Goal: Task Accomplishment & Management: Manage account settings

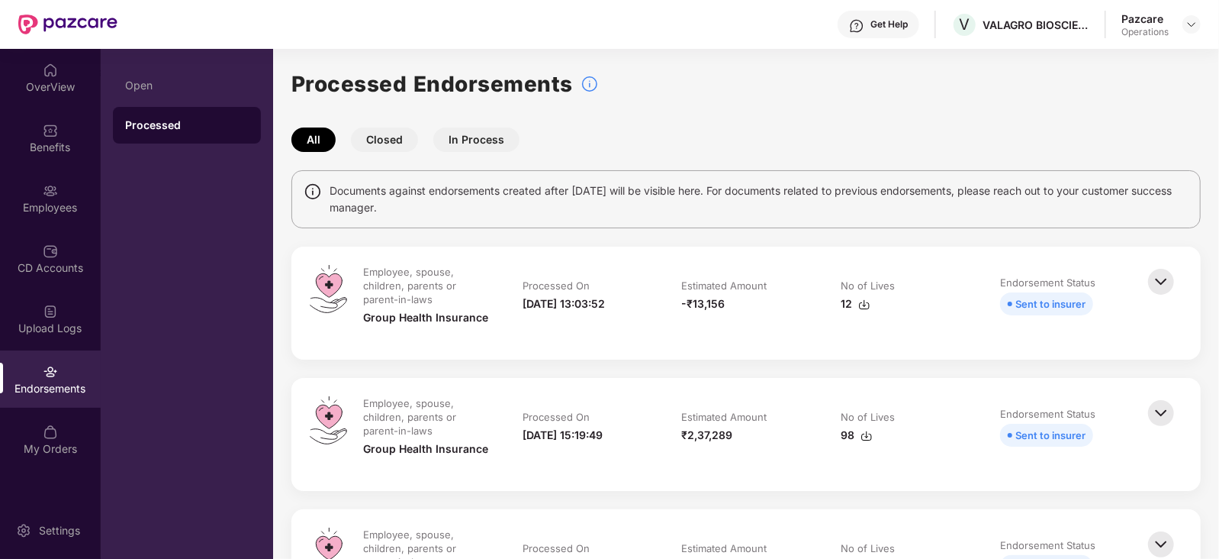
click at [859, 303] on img at bounding box center [865, 304] width 12 height 12
click at [1196, 25] on img at bounding box center [1192, 24] width 12 height 12
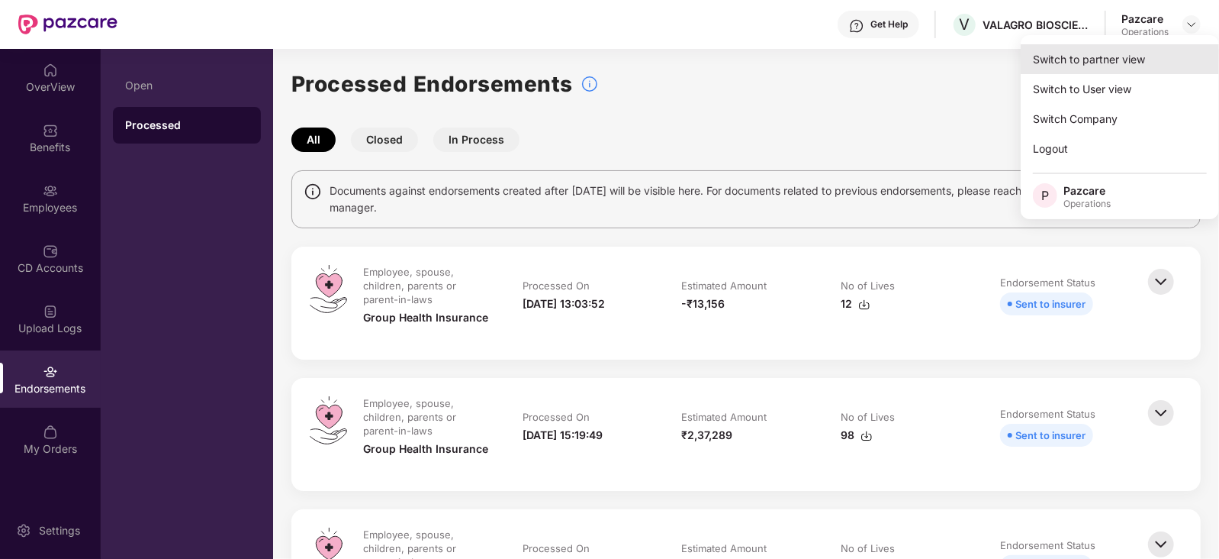
click at [1107, 61] on div "Switch to partner view" at bounding box center [1120, 59] width 198 height 30
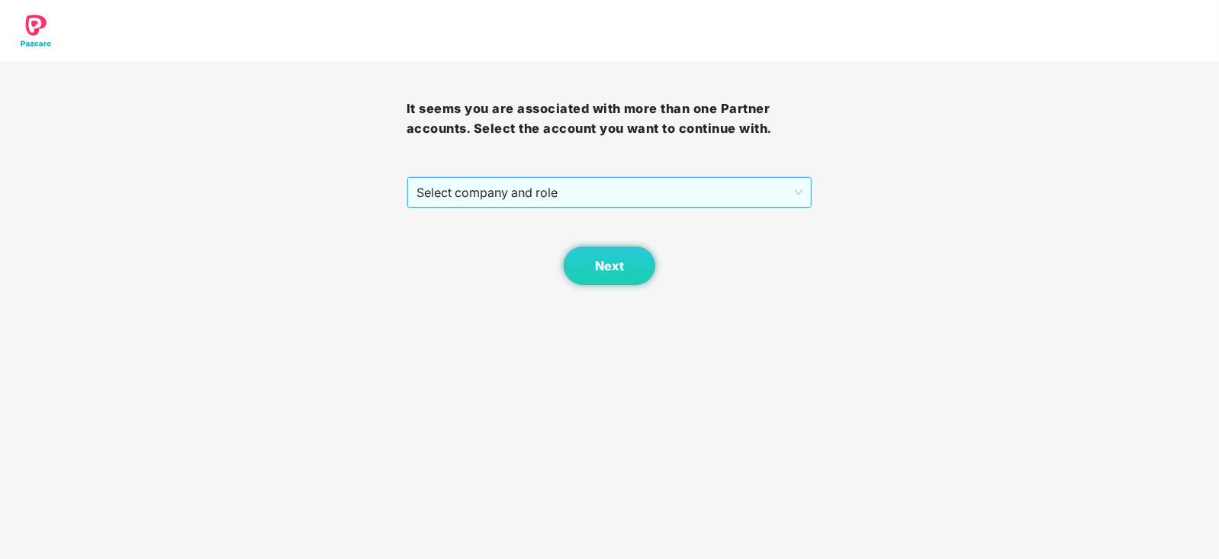
click at [569, 185] on span "Select company and role" at bounding box center [610, 192] width 387 height 29
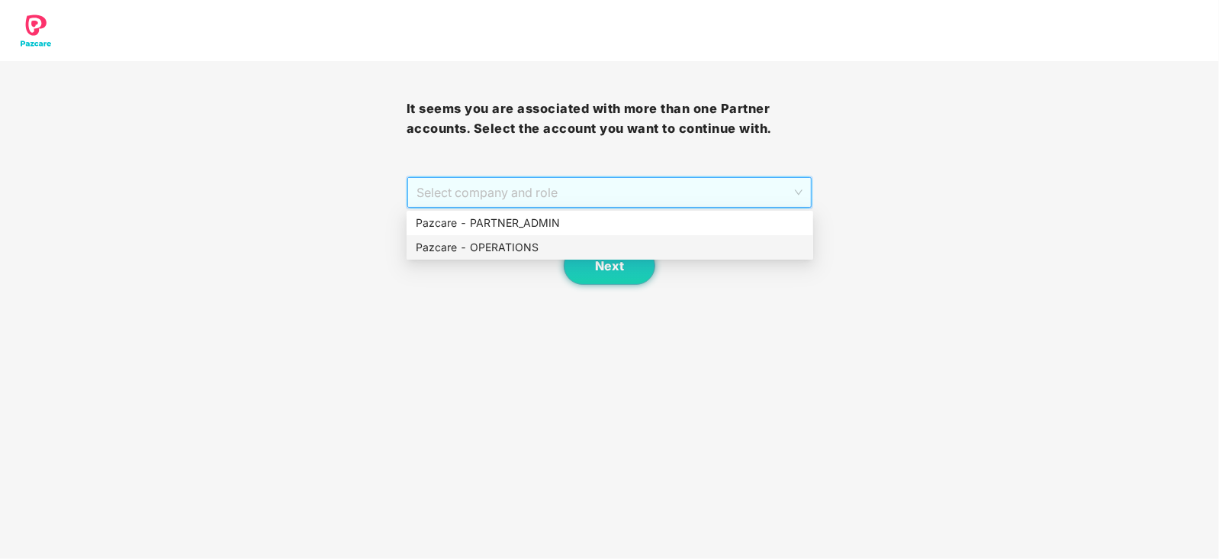
click at [508, 243] on div "Pazcare - OPERATIONS" at bounding box center [610, 247] width 388 height 17
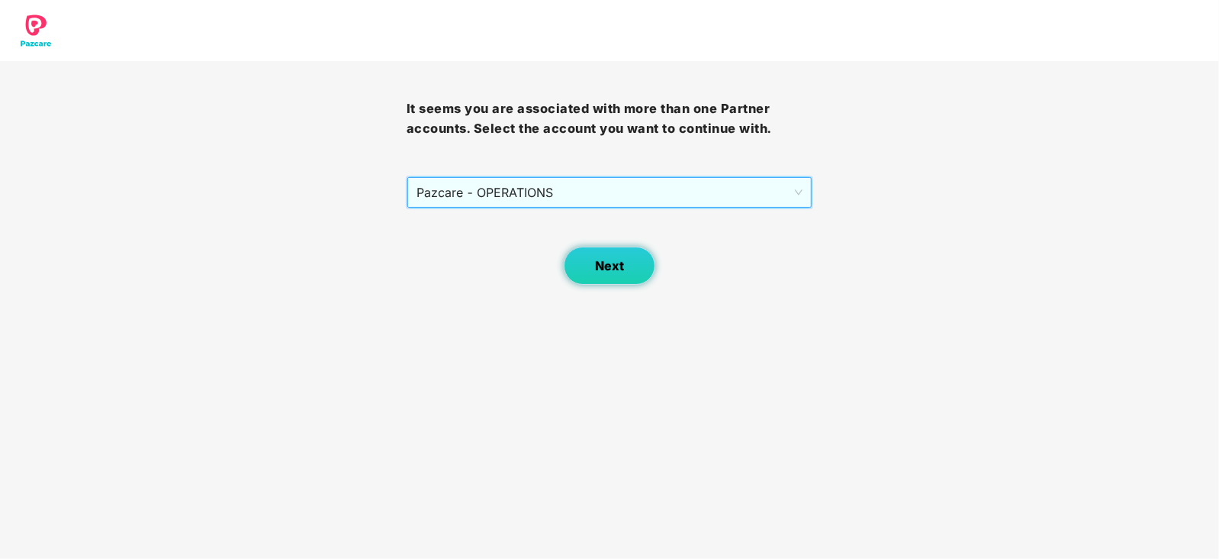
click at [590, 269] on button "Next" at bounding box center [610, 265] width 92 height 38
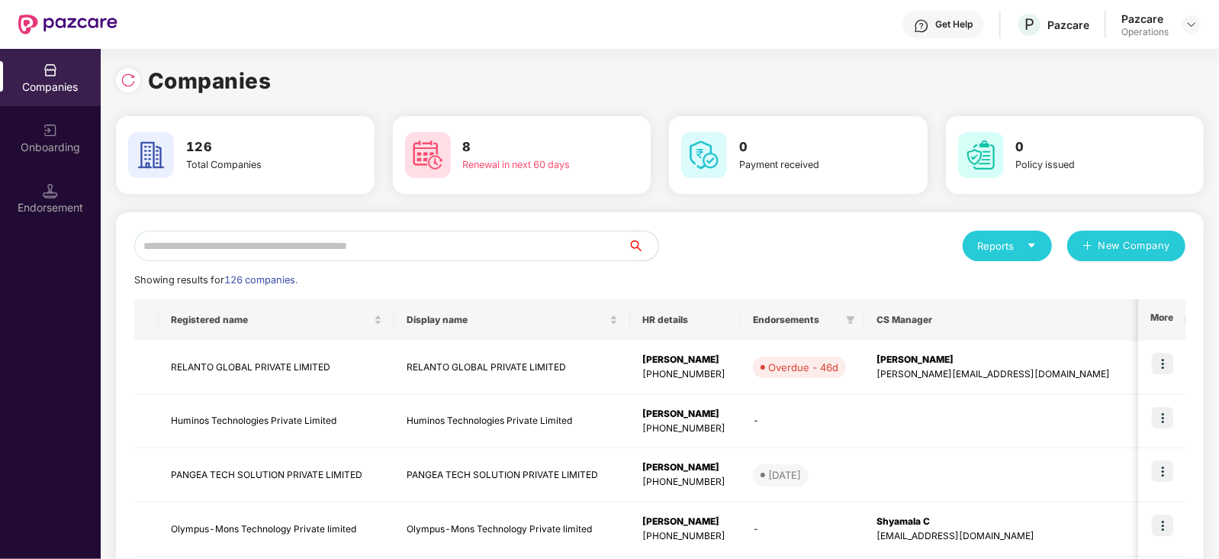
click at [420, 241] on input "text" at bounding box center [381, 245] width 494 height 31
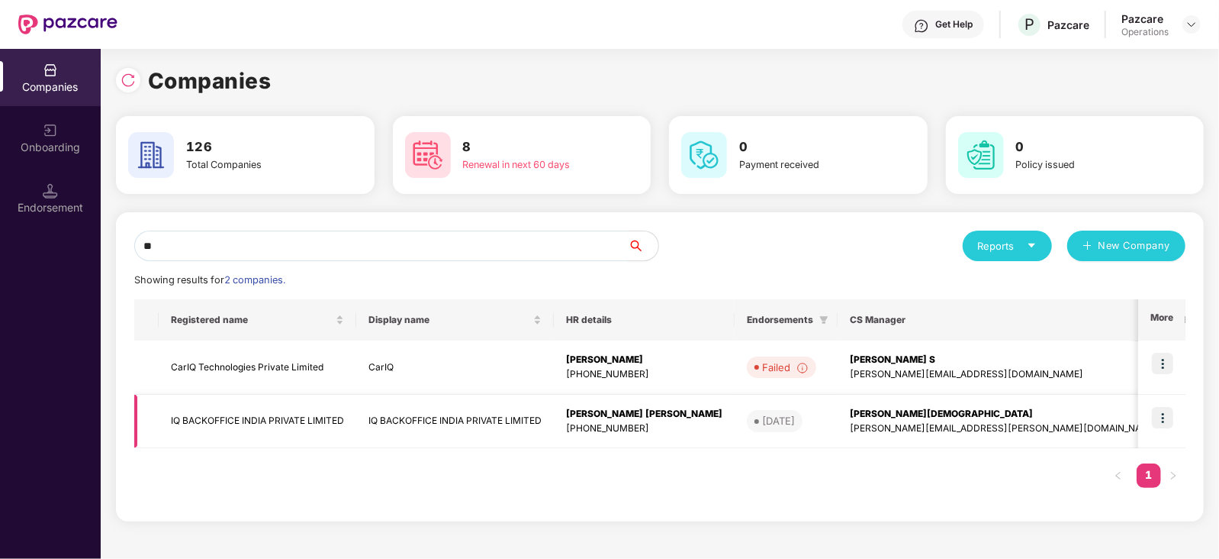
type input "**"
click at [293, 425] on td "IQ BACKOFFICE INDIA PRIVATE LIMITED" at bounding box center [258, 422] width 198 height 54
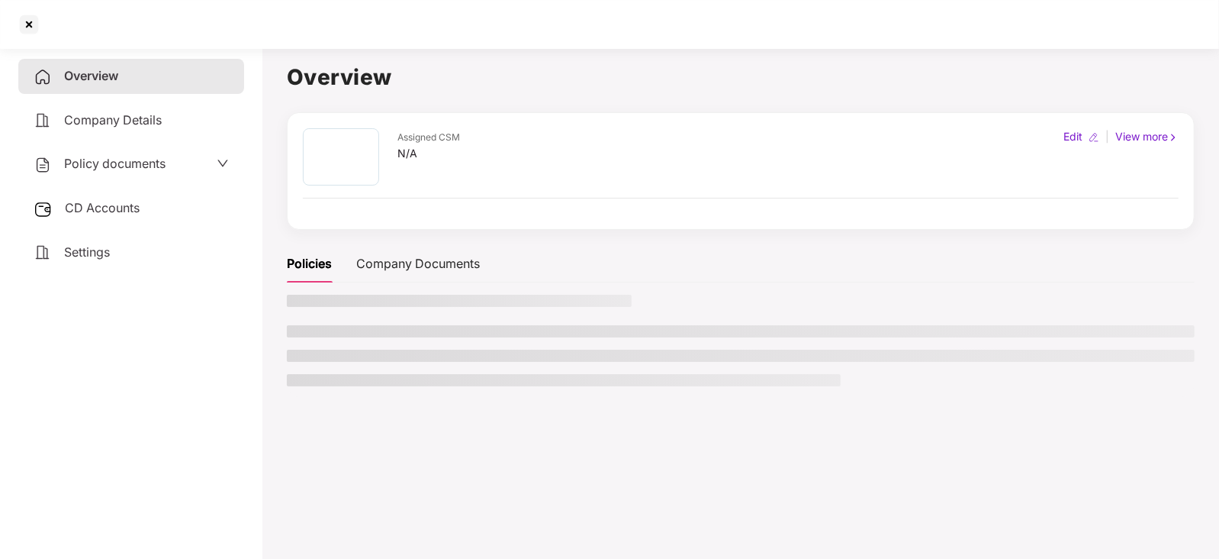
click at [104, 188] on div "Overview Company Details Policy documents CD Accounts Settings" at bounding box center [131, 164] width 226 height 211
click at [107, 205] on span "CD Accounts" at bounding box center [102, 207] width 75 height 15
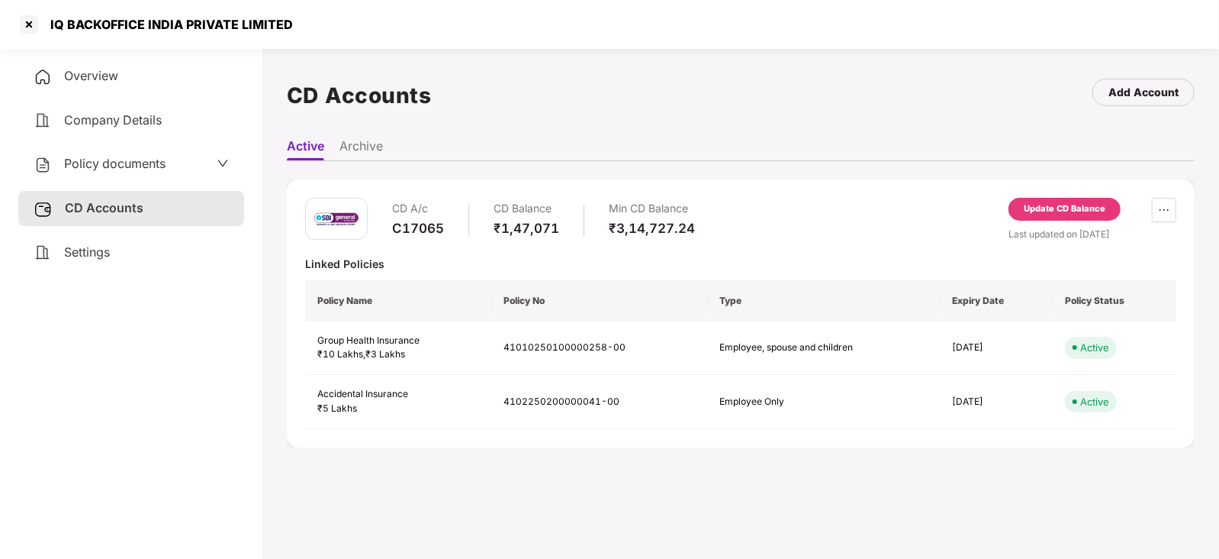
click at [1091, 211] on div "Update CD Balance" at bounding box center [1065, 209] width 82 height 14
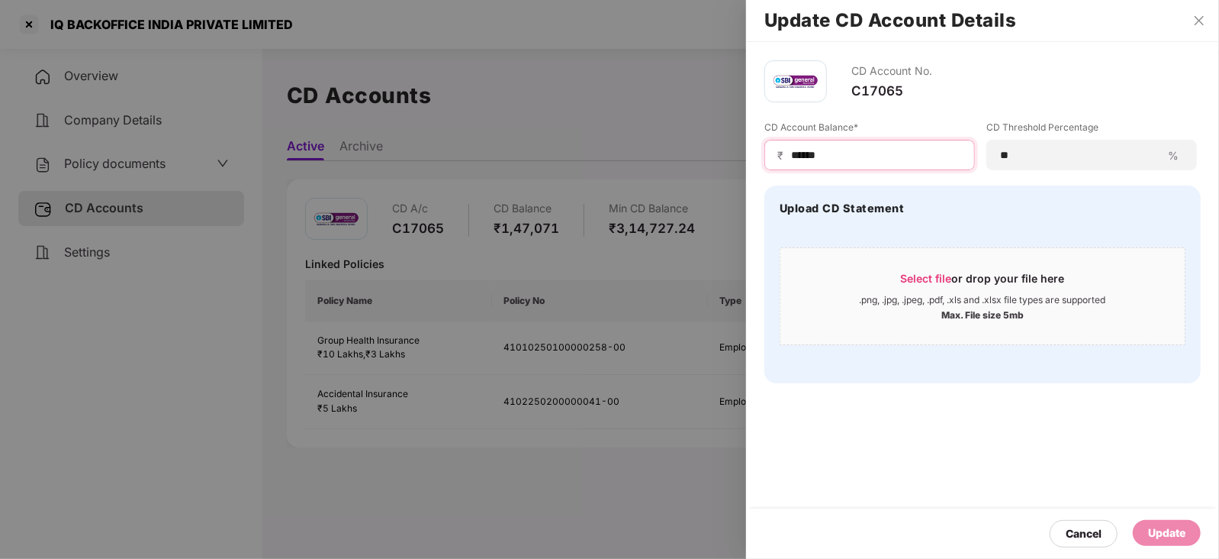
drag, startPoint x: 826, startPoint y: 154, endPoint x: 763, endPoint y: 153, distance: 63.3
click at [763, 153] on div "CD Account No. C17065 CD Account Balance* ₹ ****** CD Threshold Percentage ** %…" at bounding box center [982, 221] width 473 height 359
paste input
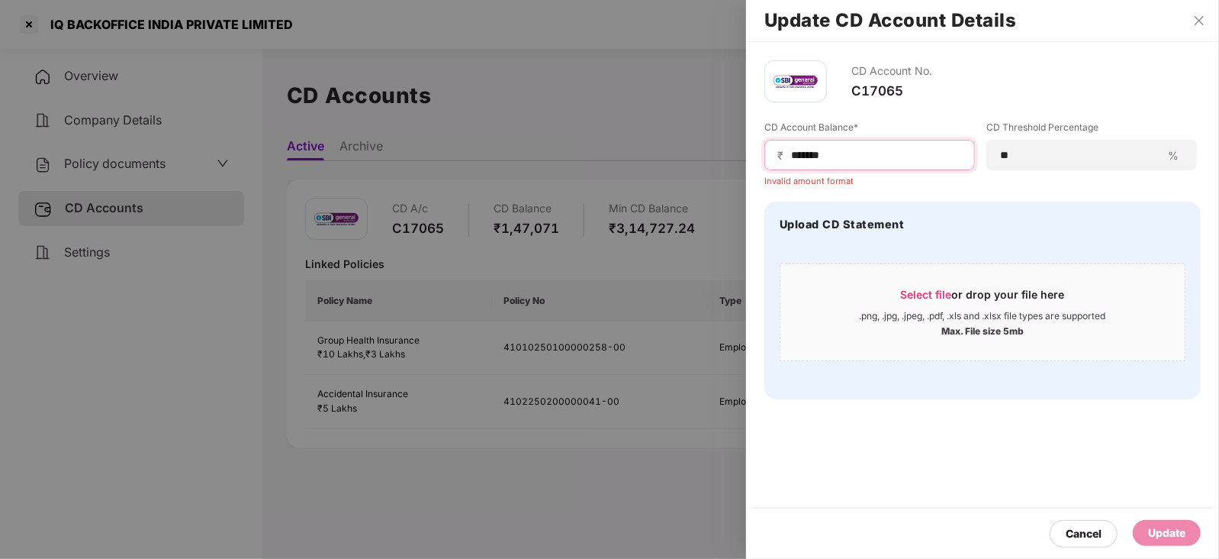
click at [790, 160] on input "******" at bounding box center [876, 155] width 172 height 16
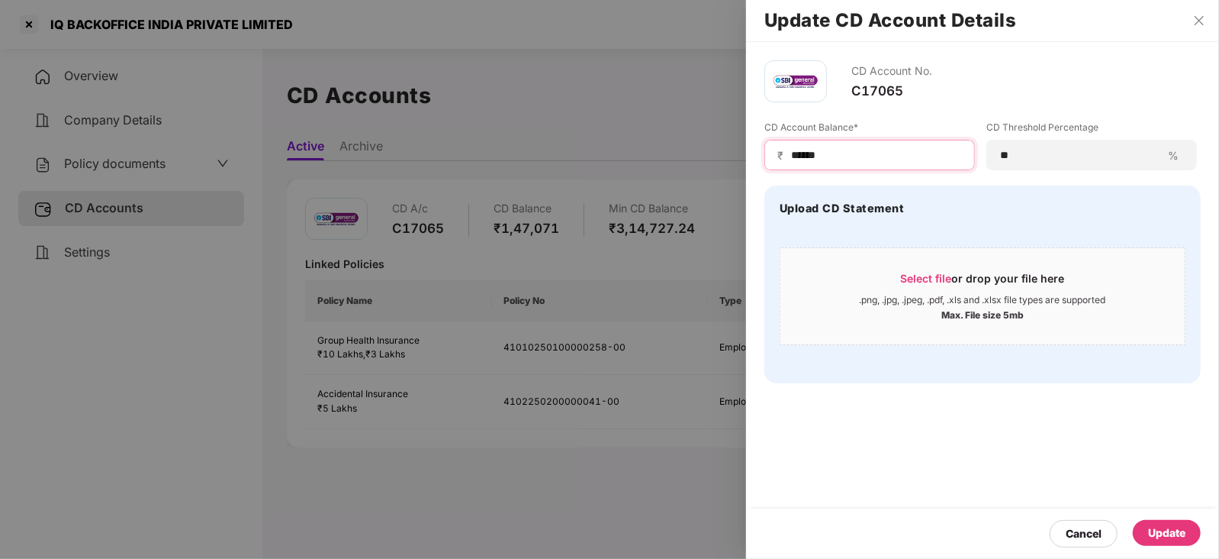
type input "******"
click at [1183, 532] on div "Update" at bounding box center [1167, 532] width 37 height 17
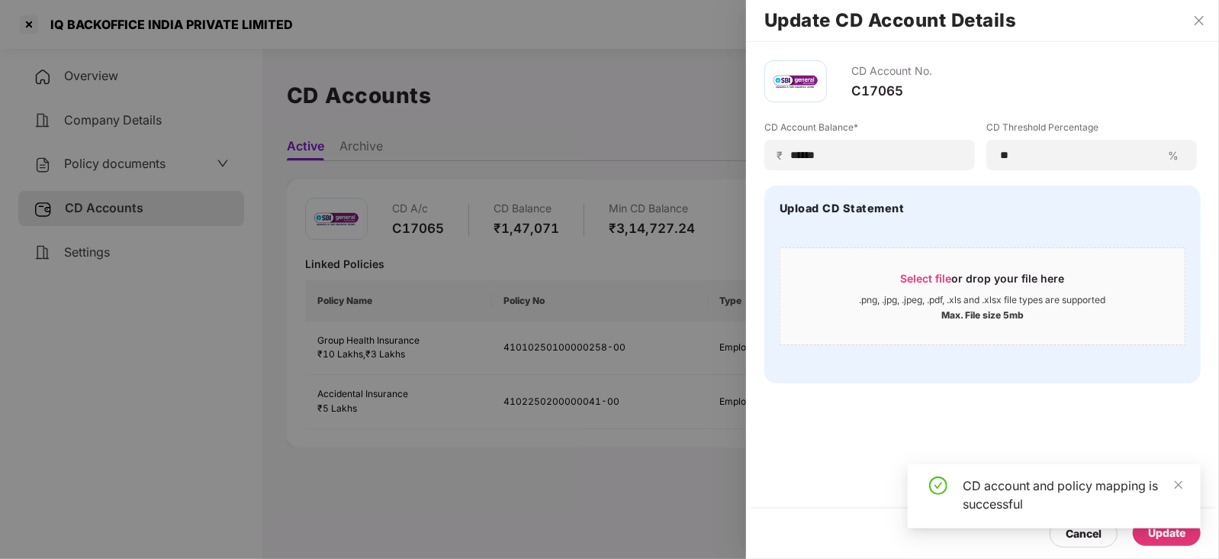
click at [408, 505] on div at bounding box center [609, 279] width 1219 height 559
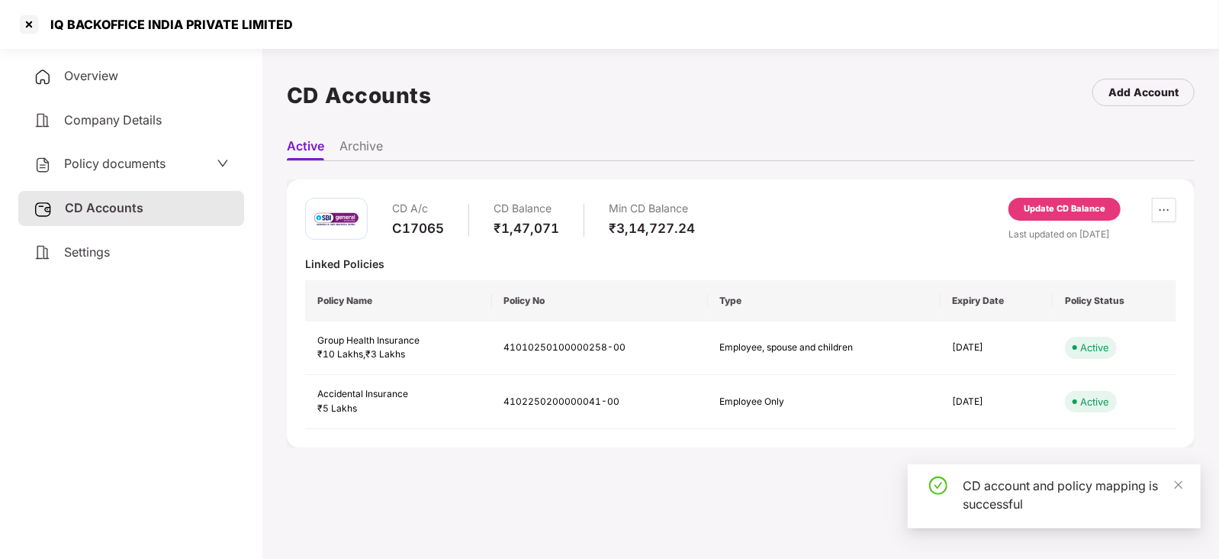
click at [131, 169] on span "Policy documents" at bounding box center [114, 163] width 101 height 15
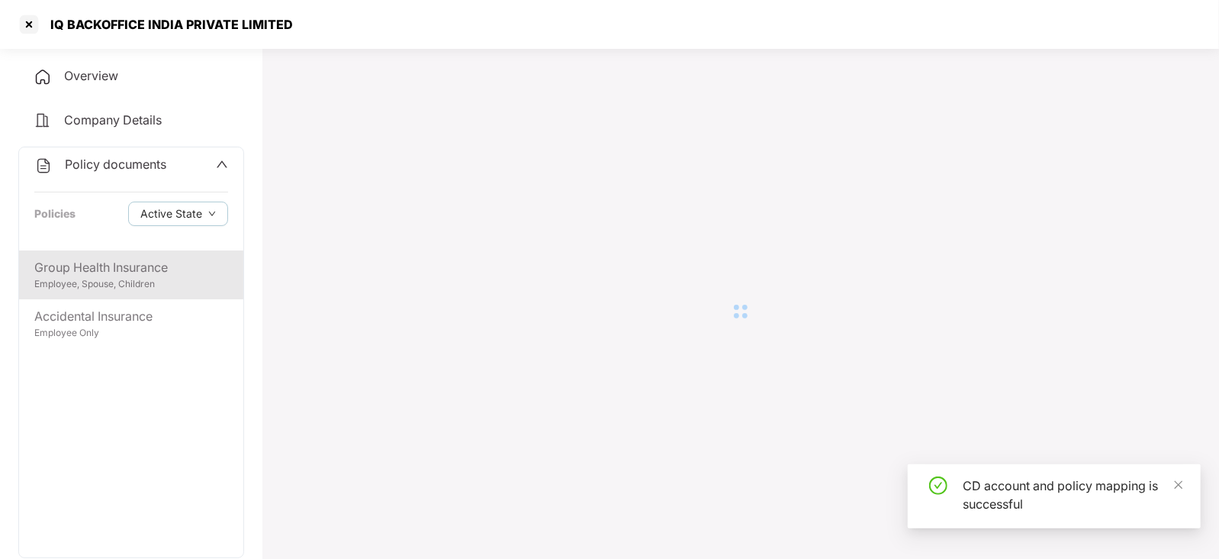
click at [130, 284] on div "Employee, Spouse, Children" at bounding box center [131, 284] width 194 height 14
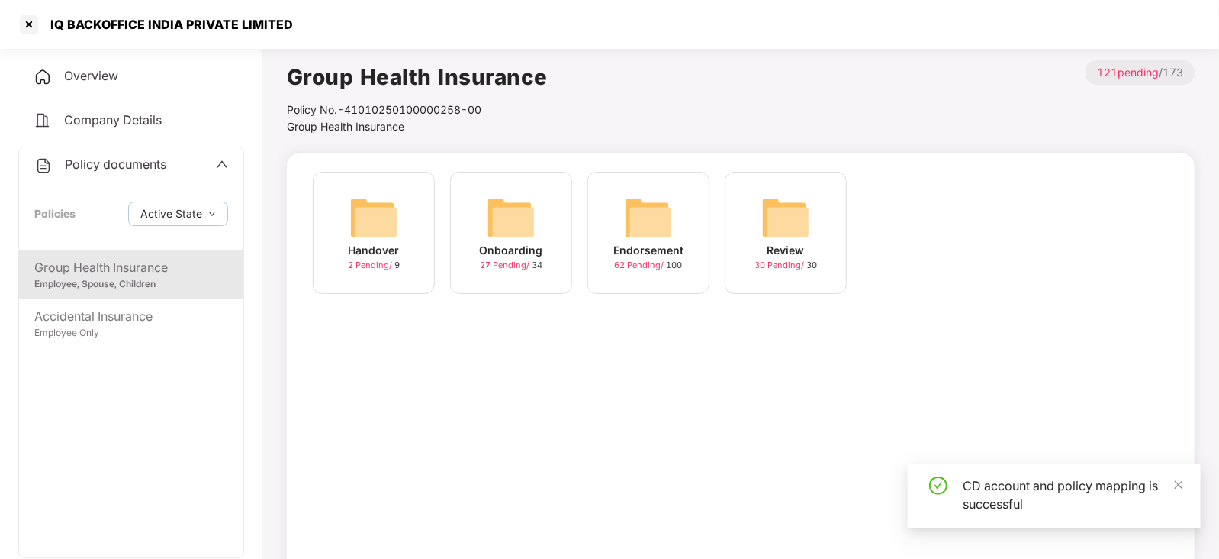
click at [652, 215] on img at bounding box center [648, 217] width 49 height 49
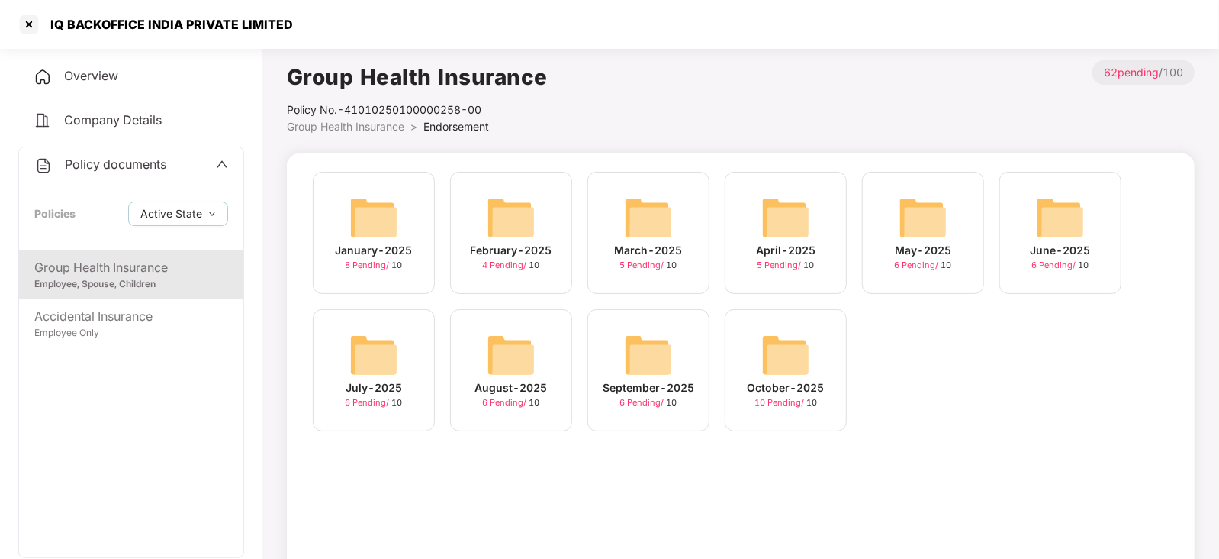
click at [775, 351] on img at bounding box center [786, 354] width 49 height 49
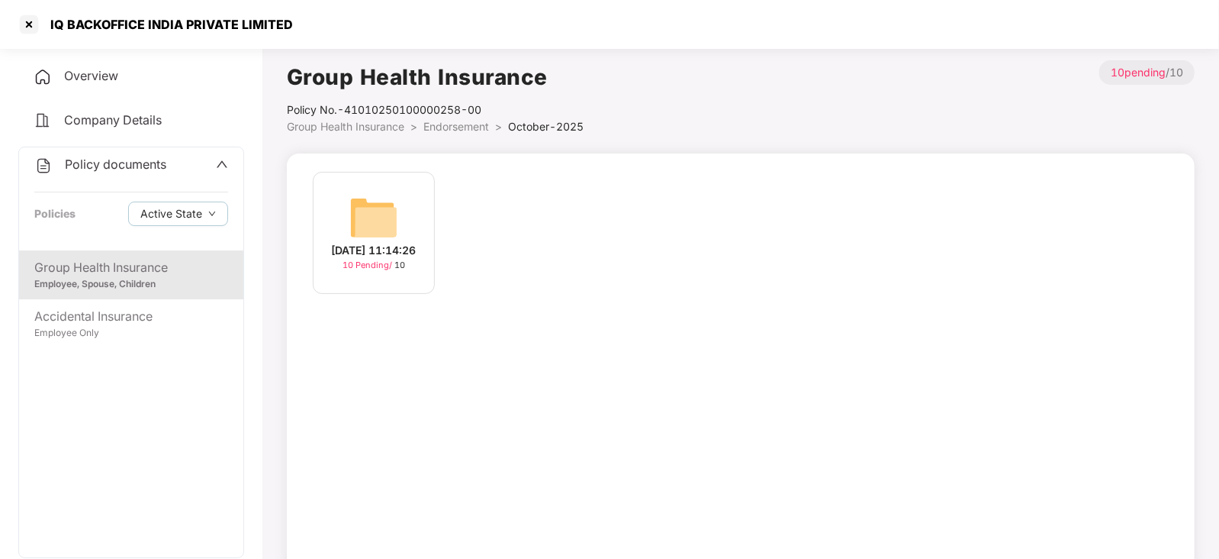
click at [388, 205] on img at bounding box center [374, 217] width 49 height 49
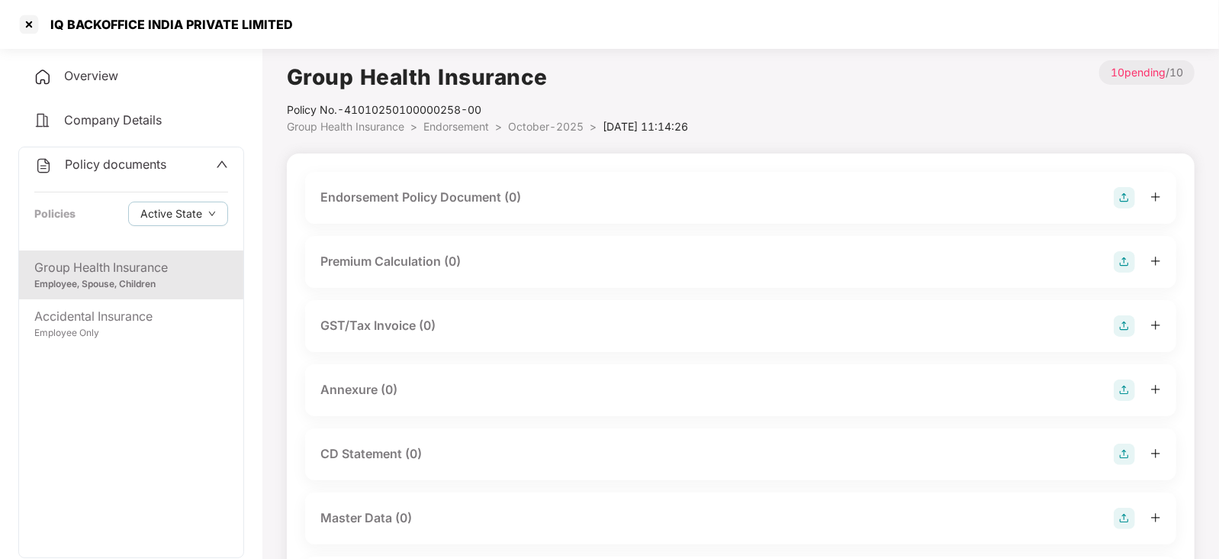
click at [1122, 205] on img at bounding box center [1124, 197] width 21 height 21
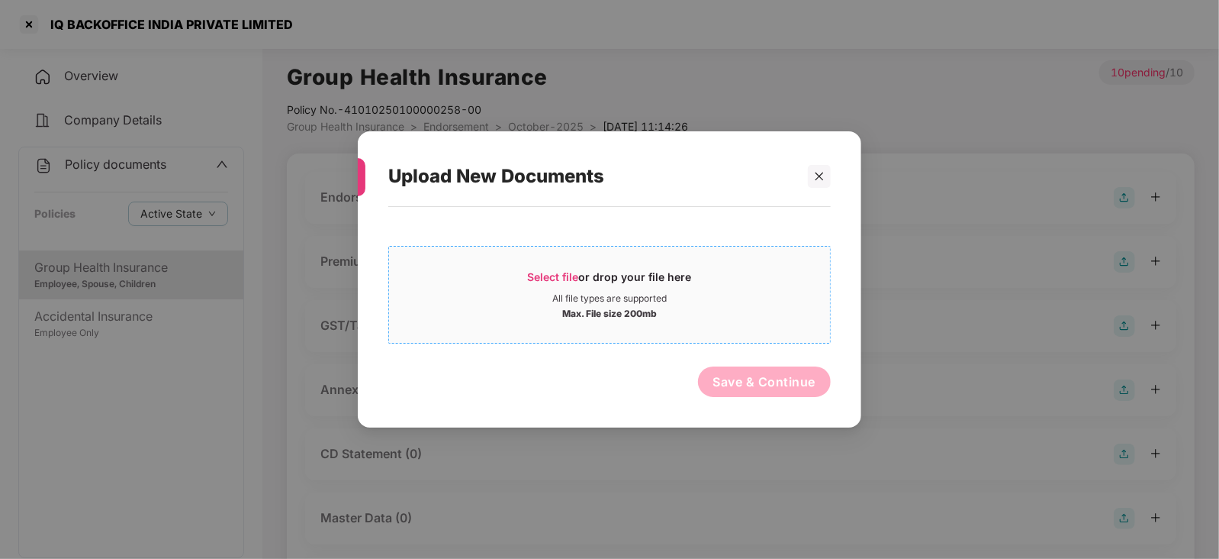
click at [546, 280] on span "Select file" at bounding box center [553, 276] width 51 height 13
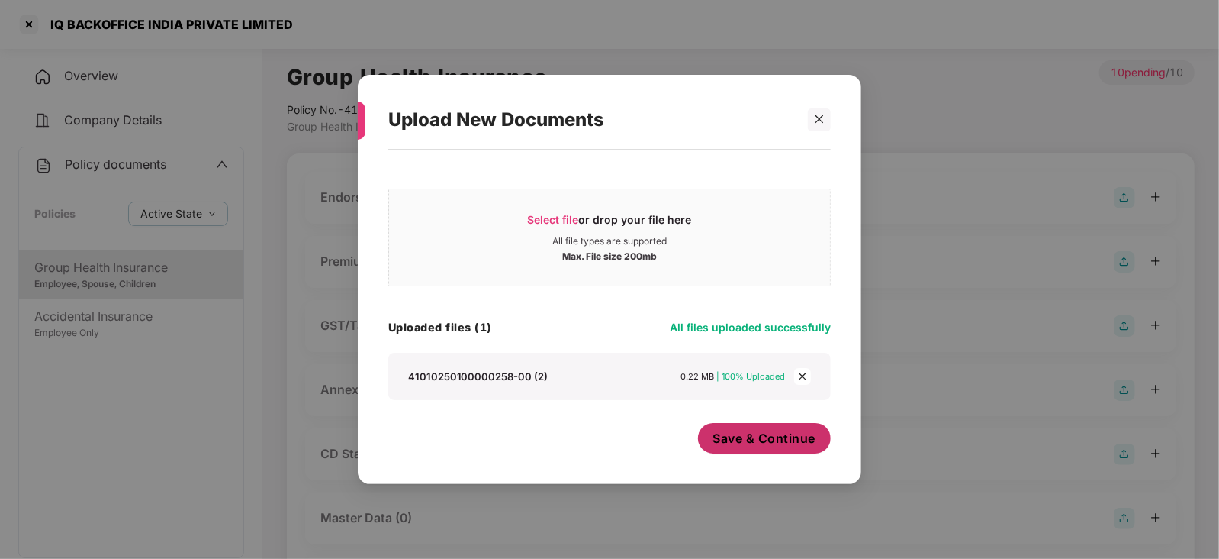
click at [754, 445] on span "Save & Continue" at bounding box center [765, 438] width 103 height 17
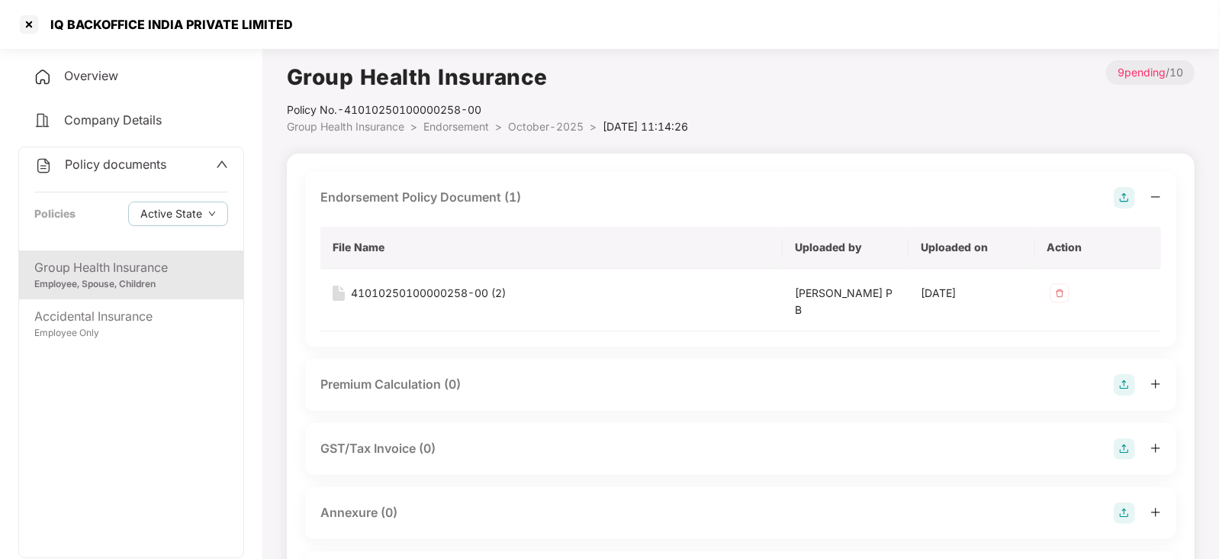
click at [1129, 388] on img at bounding box center [1124, 384] width 21 height 21
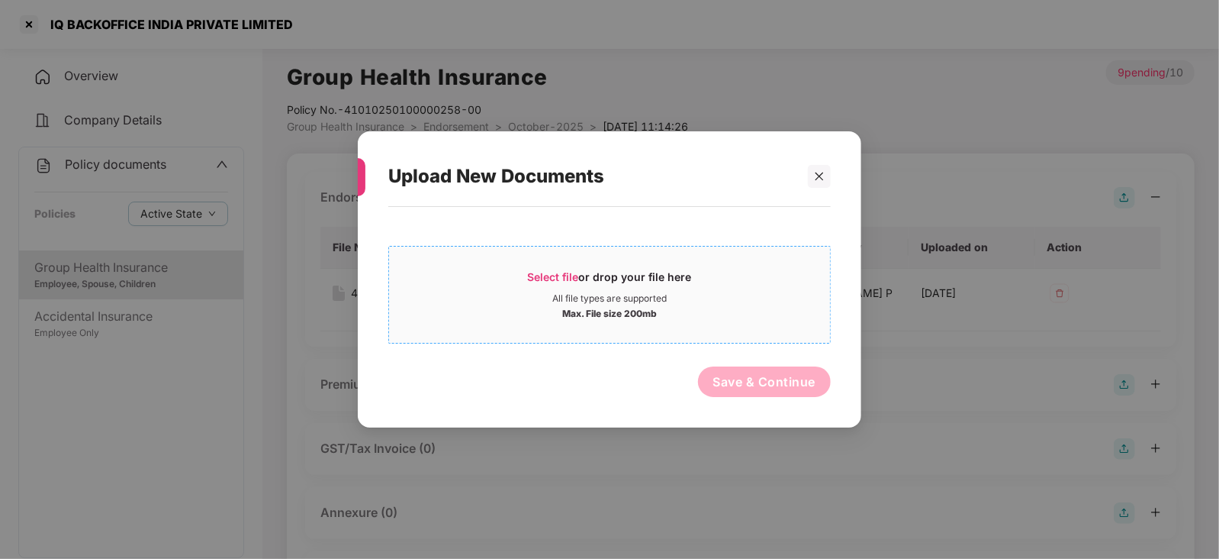
click at [557, 272] on span "Select file" at bounding box center [553, 276] width 51 height 13
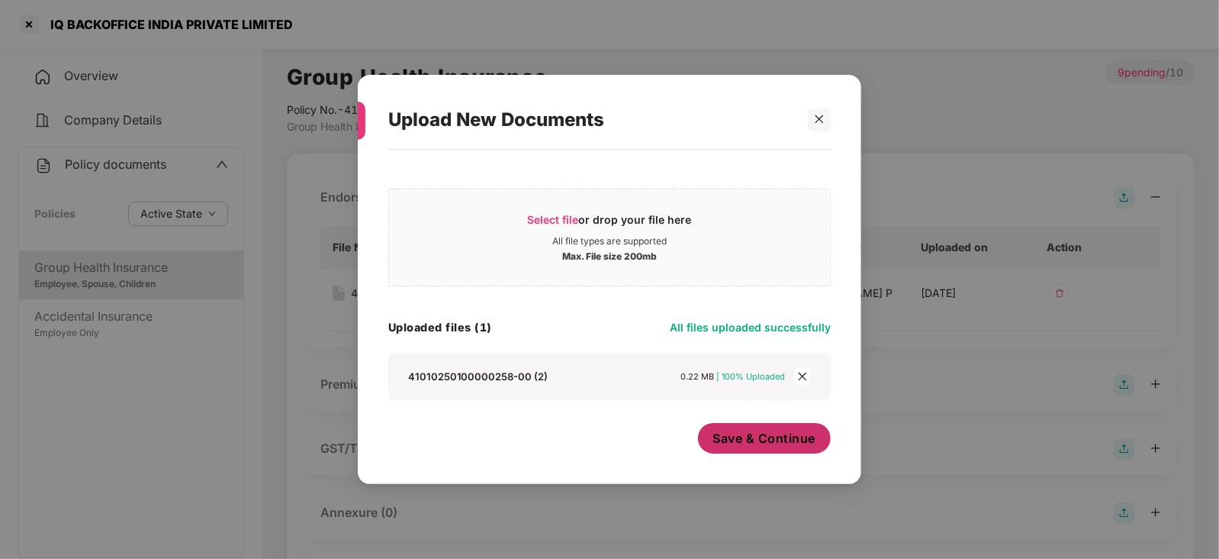
click at [744, 430] on button "Save & Continue" at bounding box center [765, 438] width 134 height 31
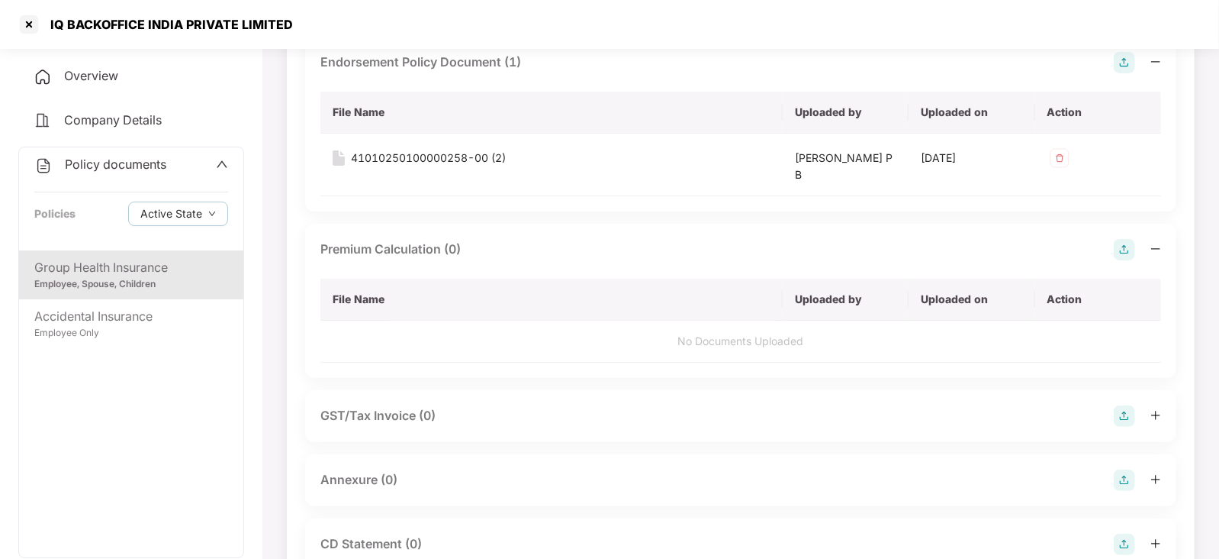
scroll to position [190, 0]
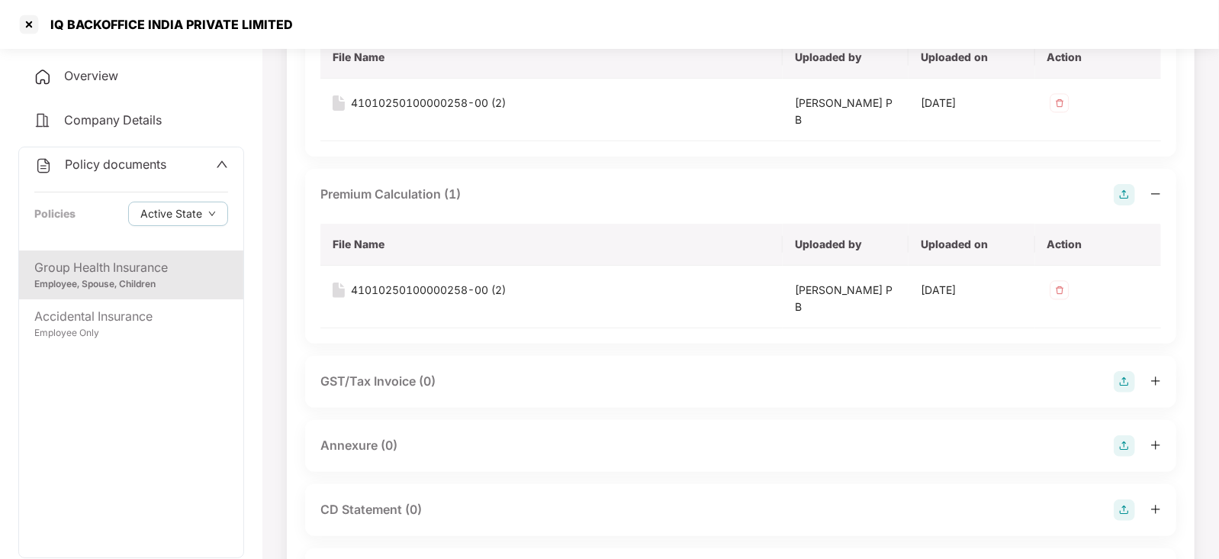
click at [1123, 441] on img at bounding box center [1124, 445] width 21 height 21
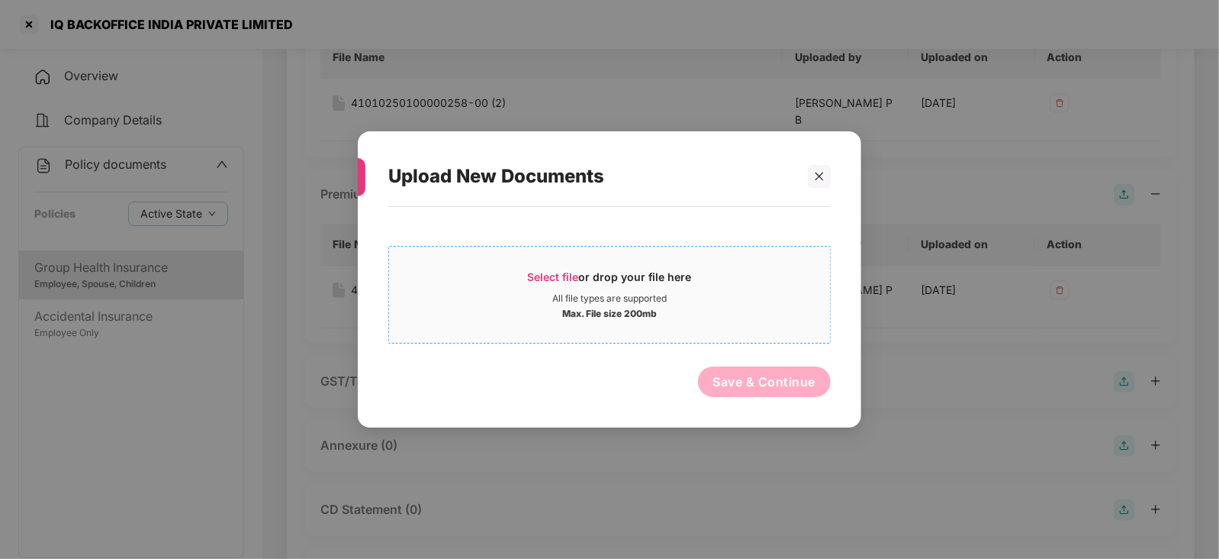
click at [558, 276] on span "Select file" at bounding box center [553, 276] width 51 height 13
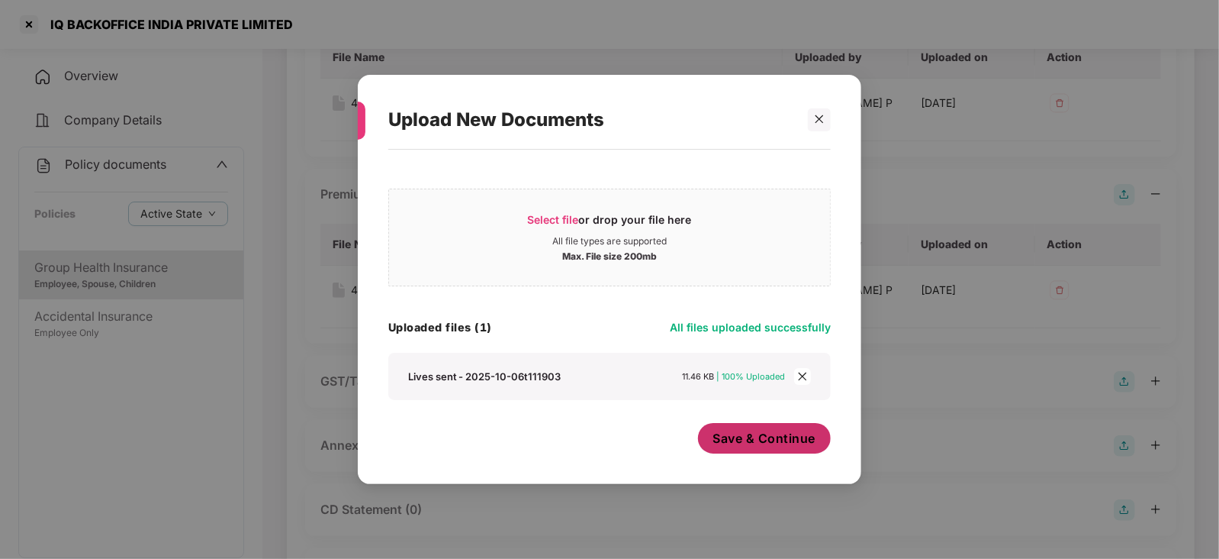
click at [752, 437] on span "Save & Continue" at bounding box center [765, 438] width 103 height 17
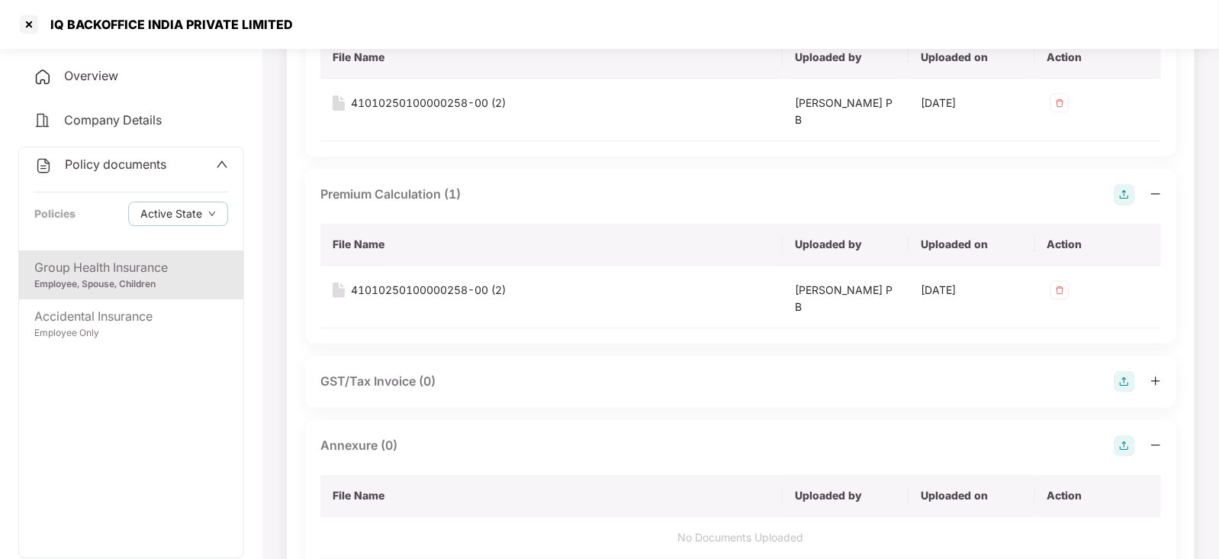
scroll to position [381, 0]
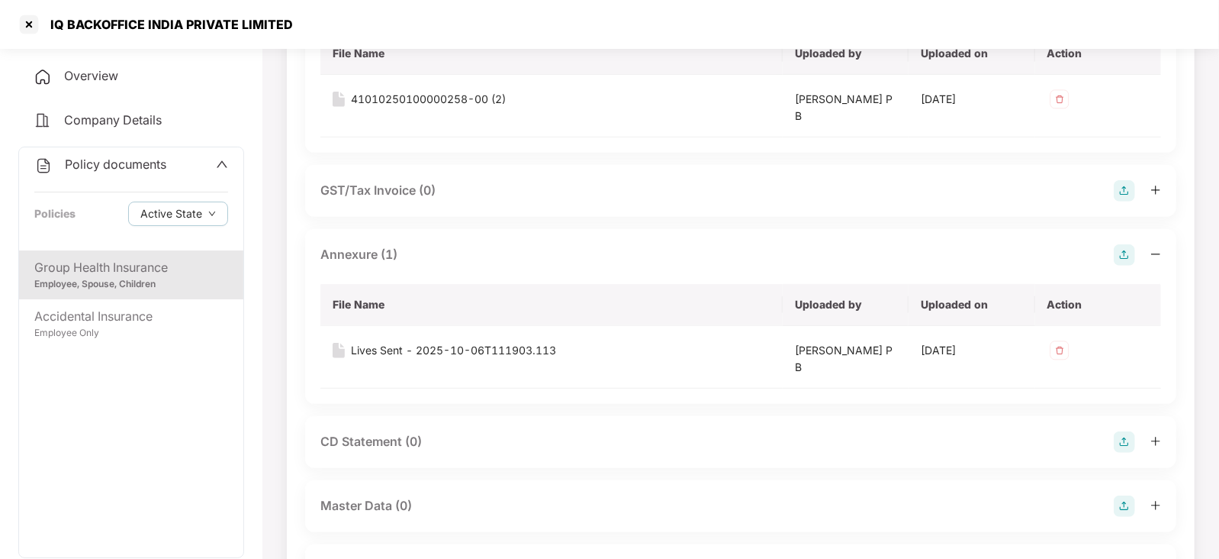
click at [1136, 440] on div at bounding box center [1137, 441] width 47 height 21
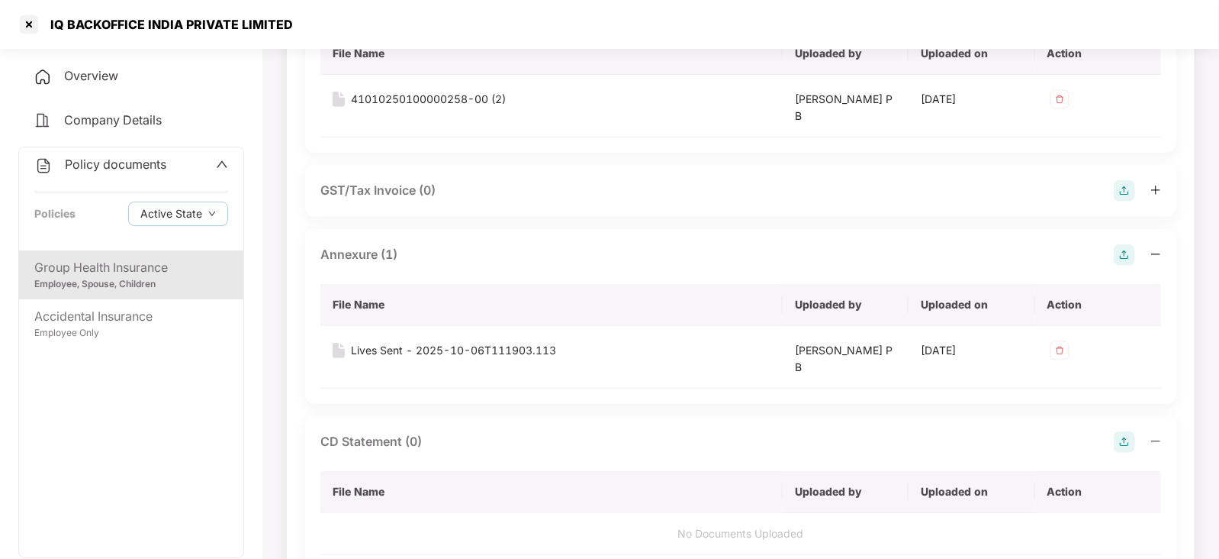
click at [1123, 444] on img at bounding box center [1124, 441] width 21 height 21
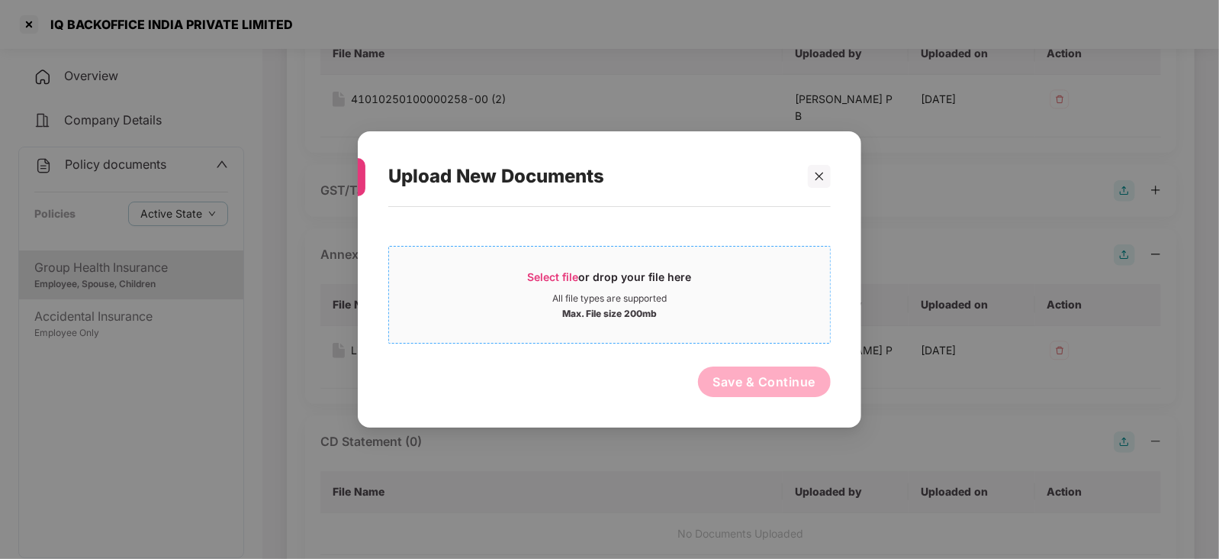
click at [556, 276] on span "Select file" at bounding box center [553, 276] width 51 height 13
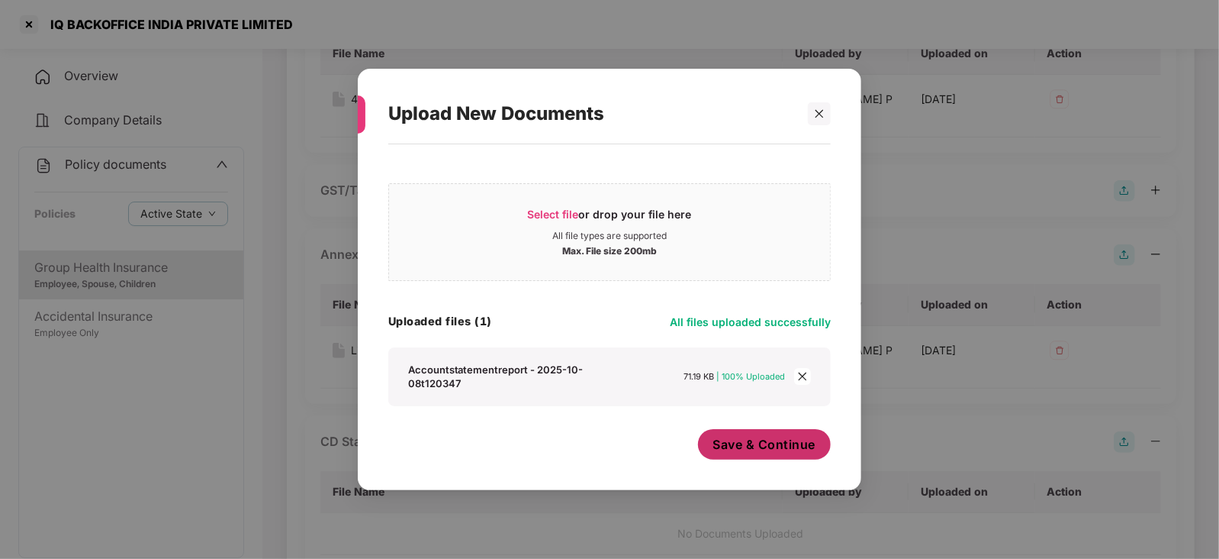
click at [743, 451] on span "Save & Continue" at bounding box center [765, 444] width 103 height 17
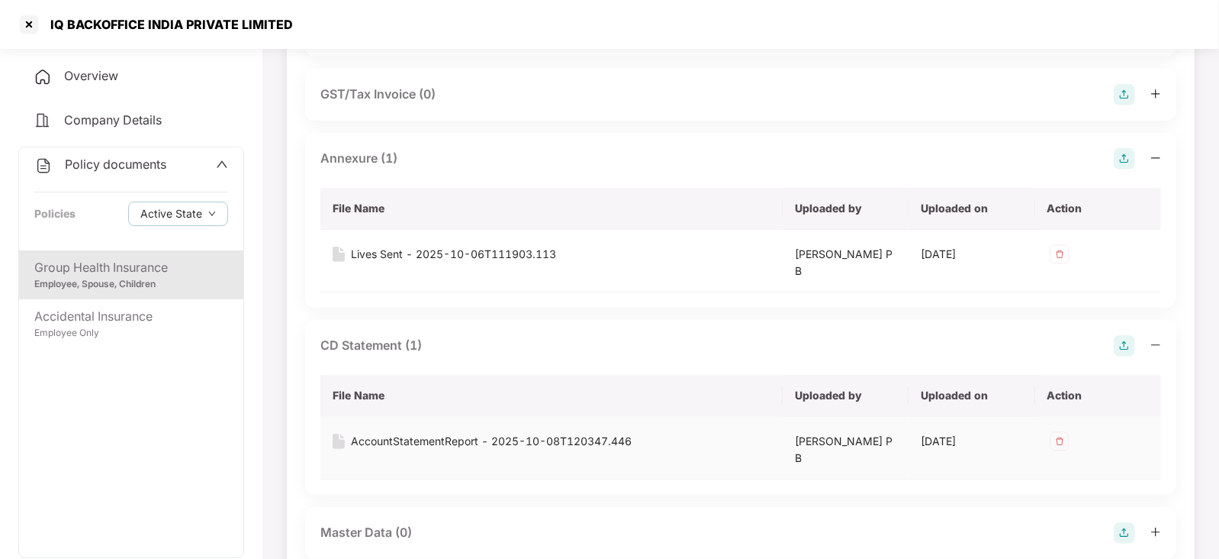
scroll to position [667, 0]
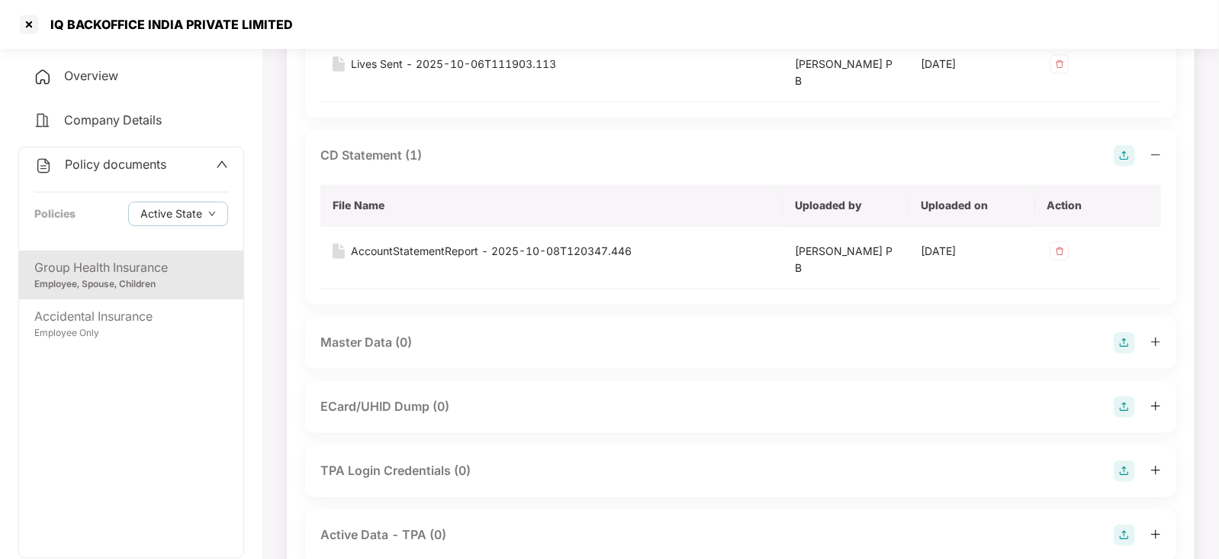
click at [1117, 336] on img at bounding box center [1124, 342] width 21 height 21
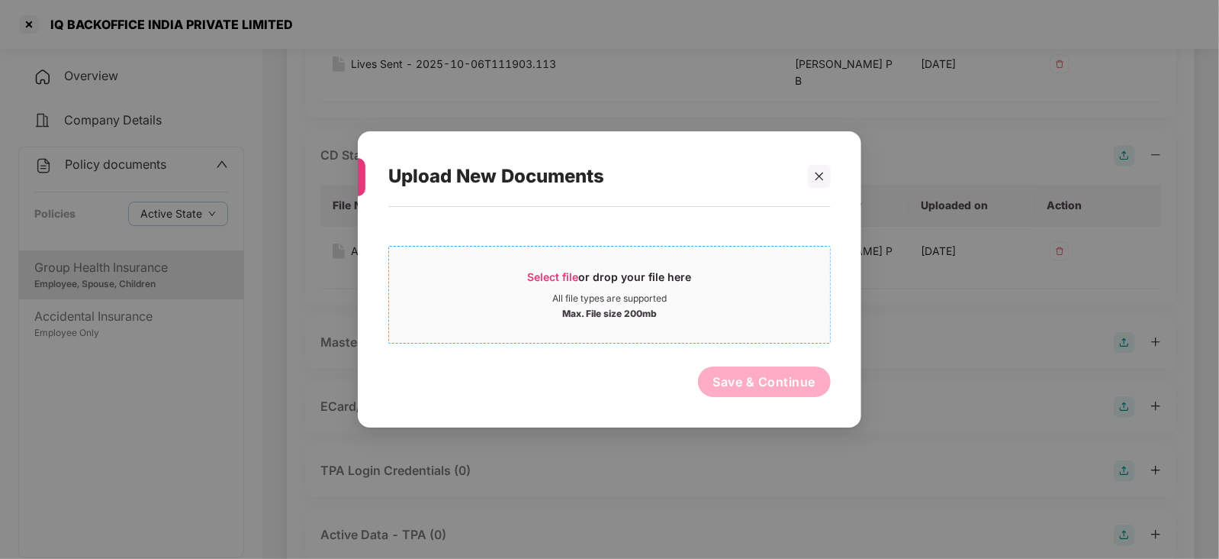
click at [543, 275] on span "Select file" at bounding box center [553, 276] width 51 height 13
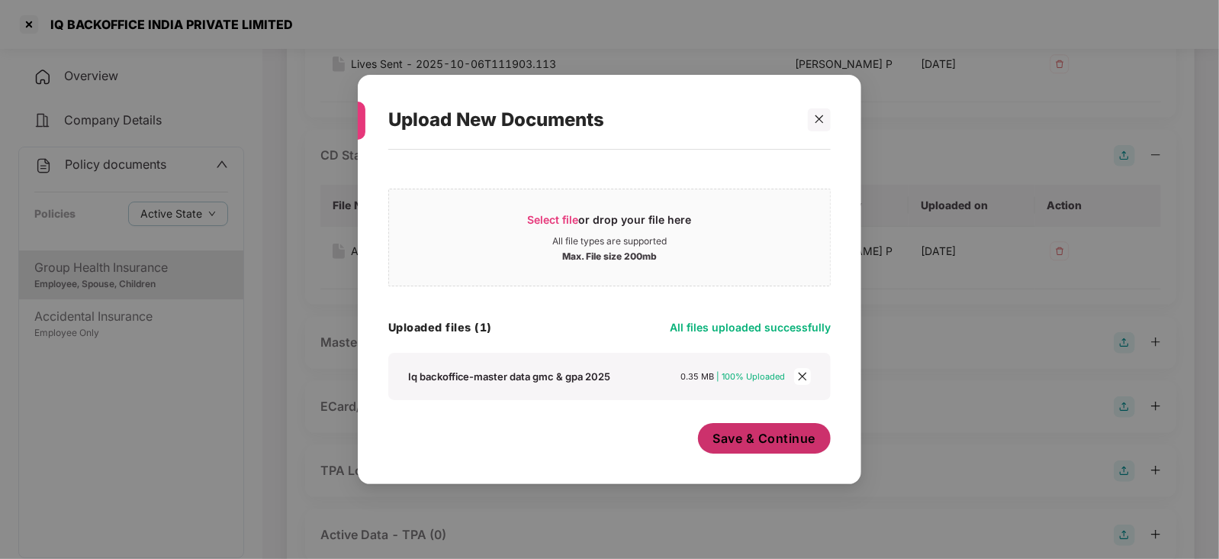
click at [782, 443] on span "Save & Continue" at bounding box center [765, 438] width 103 height 17
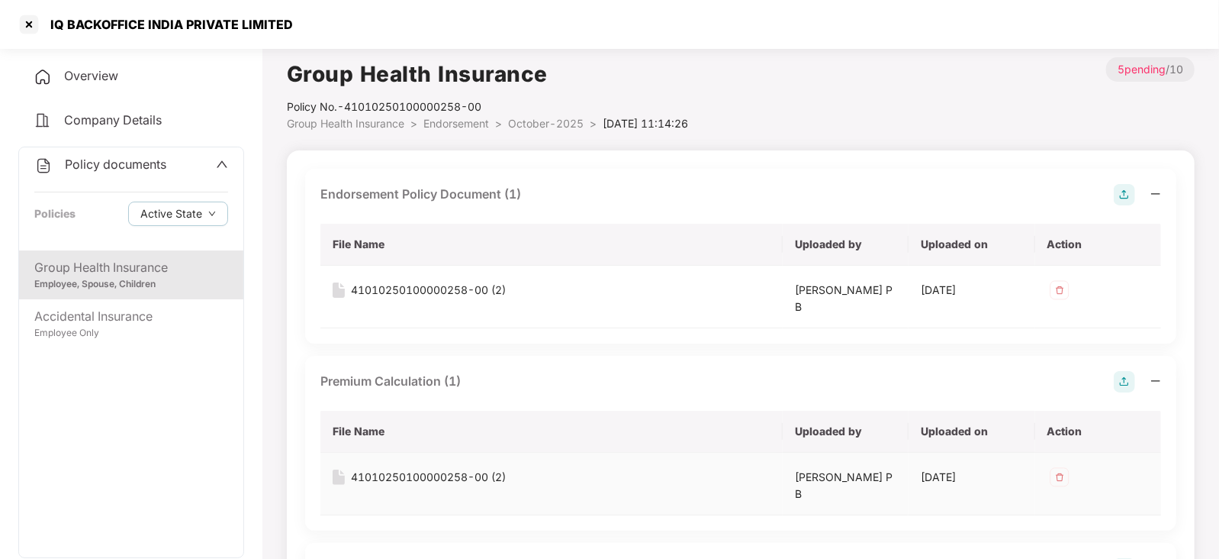
scroll to position [0, 0]
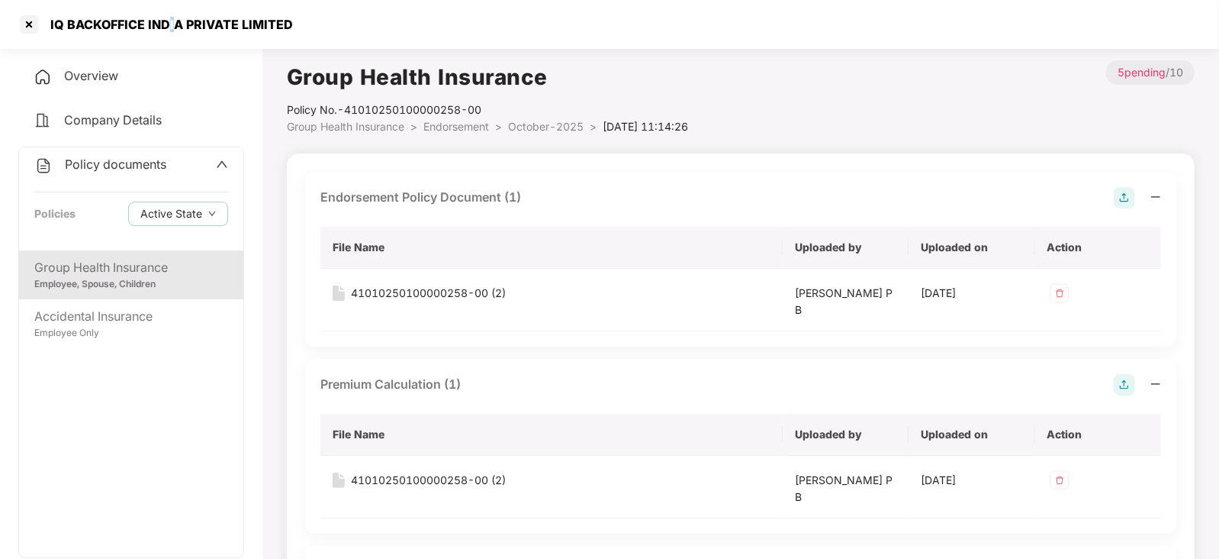
click at [176, 21] on div "IQ BACKOFFICE INDIA PRIVATE LIMITED" at bounding box center [167, 24] width 252 height 15
drag, startPoint x: 45, startPoint y: 21, endPoint x: 304, endPoint y: 17, distance: 258.7
click at [304, 17] on div "IQ BACKOFFICE INDIA PRIVATE LIMITED" at bounding box center [609, 24] width 1219 height 49
copy div "IQ BACKOFFICE INDIA PRIVATE LIMITED"
click at [30, 26] on div at bounding box center [29, 24] width 24 height 24
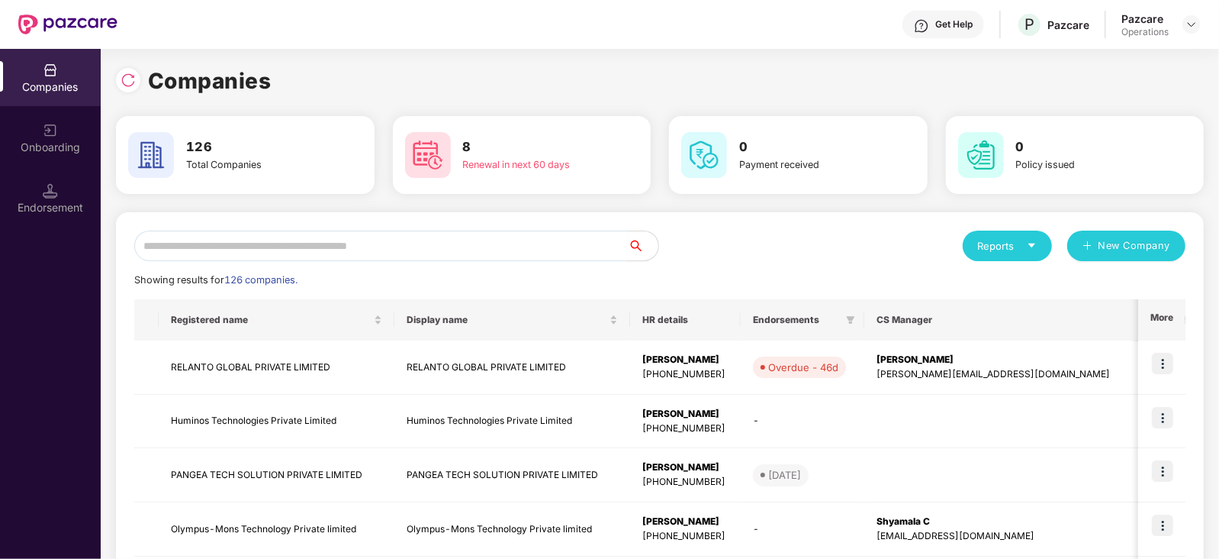
click at [366, 248] on input "text" at bounding box center [381, 245] width 494 height 31
paste input "**********"
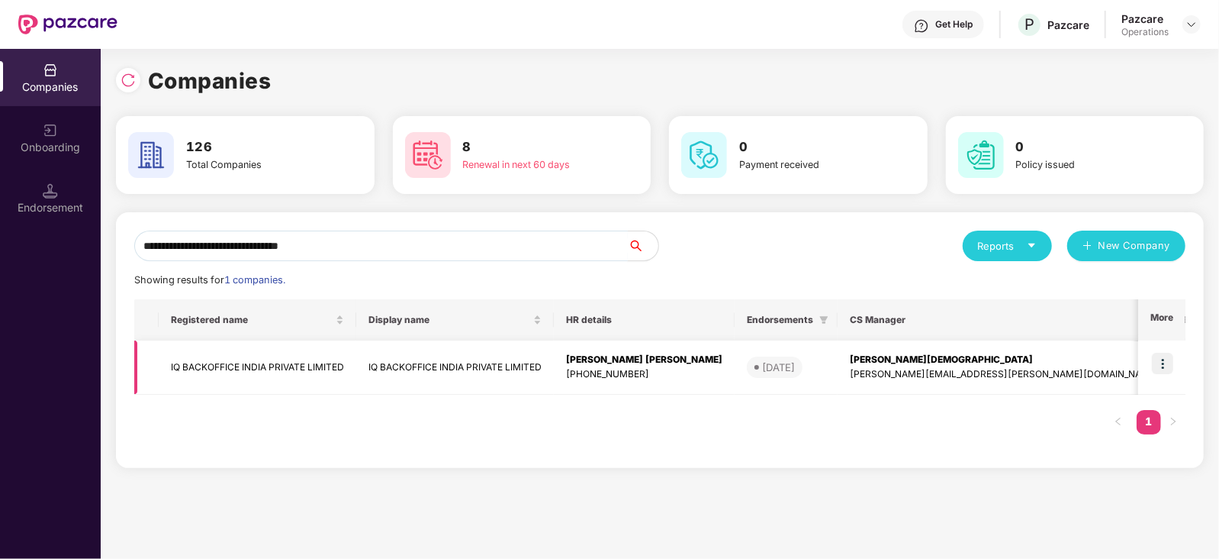
type input "**********"
click at [1158, 379] on td at bounding box center [1162, 367] width 47 height 54
click at [1159, 371] on img at bounding box center [1162, 363] width 21 height 21
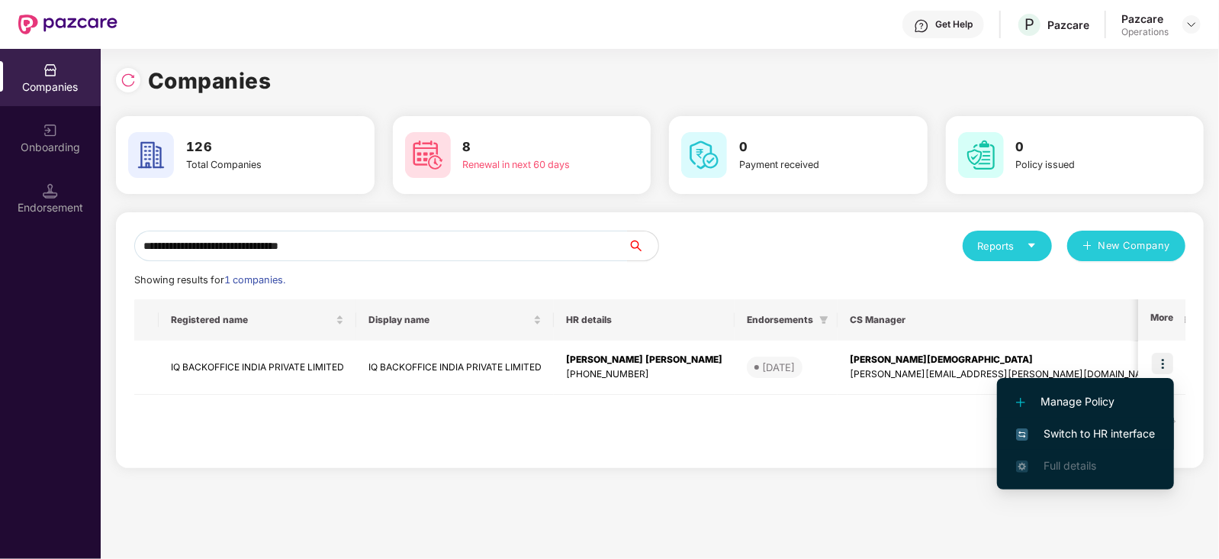
click at [1128, 429] on span "Switch to HR interface" at bounding box center [1086, 433] width 139 height 17
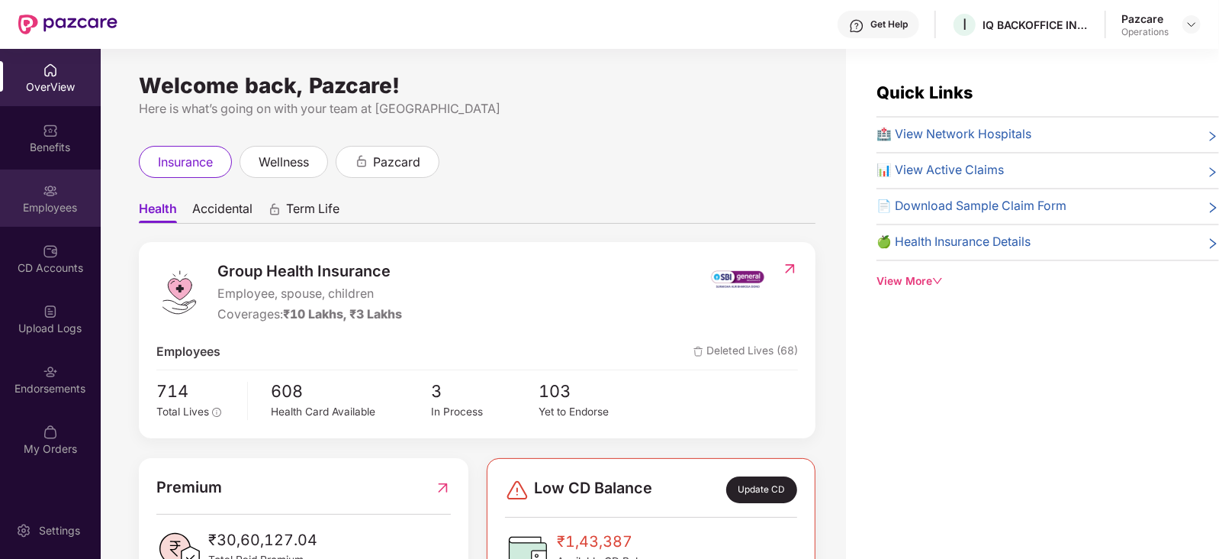
click at [34, 209] on div "Employees" at bounding box center [50, 207] width 101 height 15
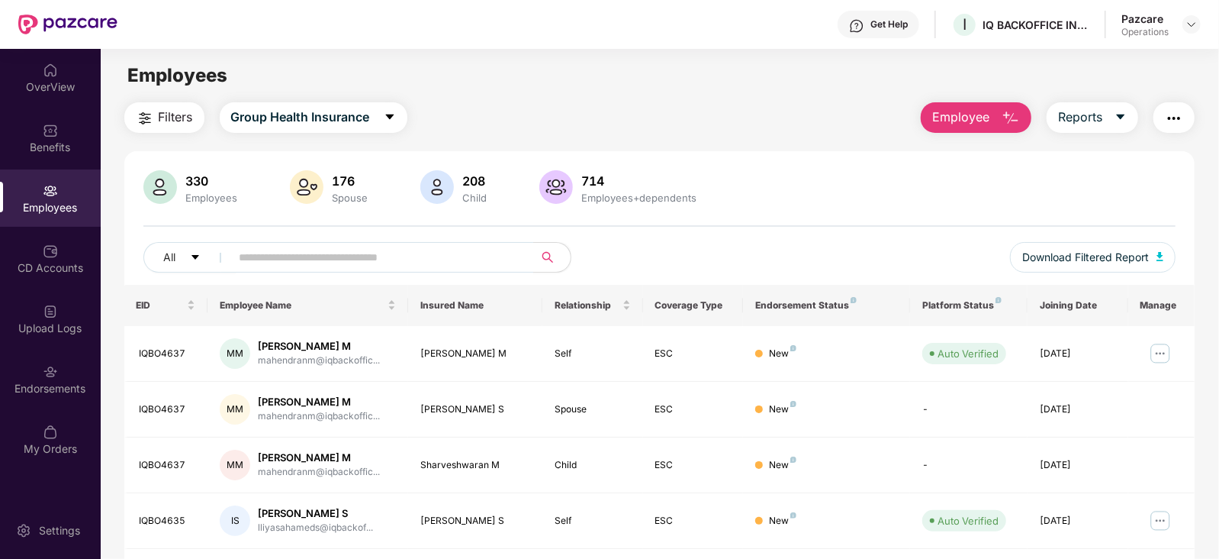
click at [184, 118] on span "Filters" at bounding box center [176, 117] width 34 height 19
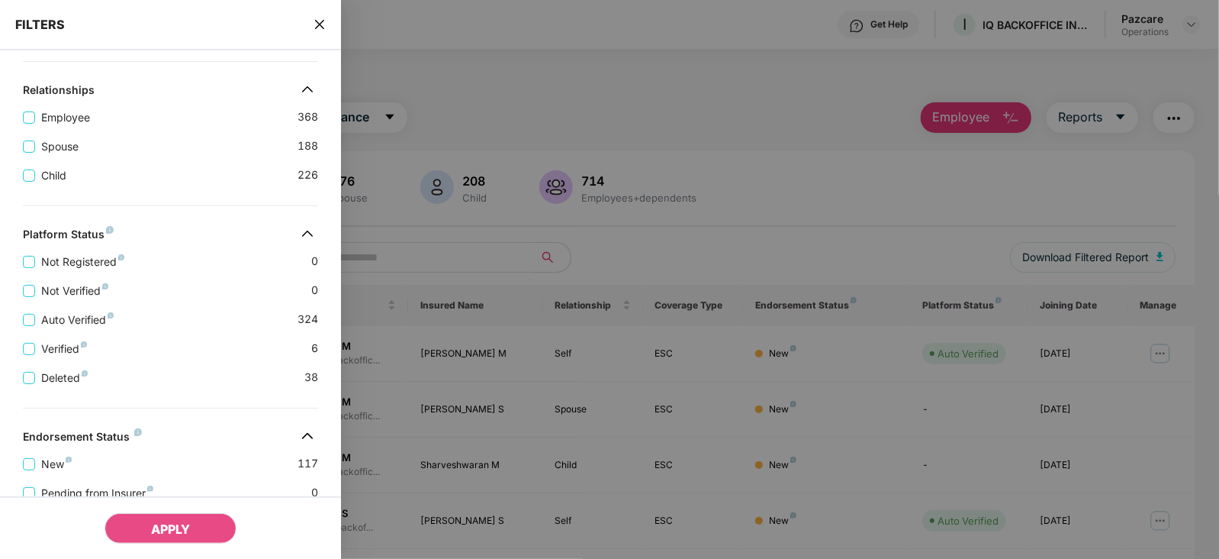
scroll to position [381, 0]
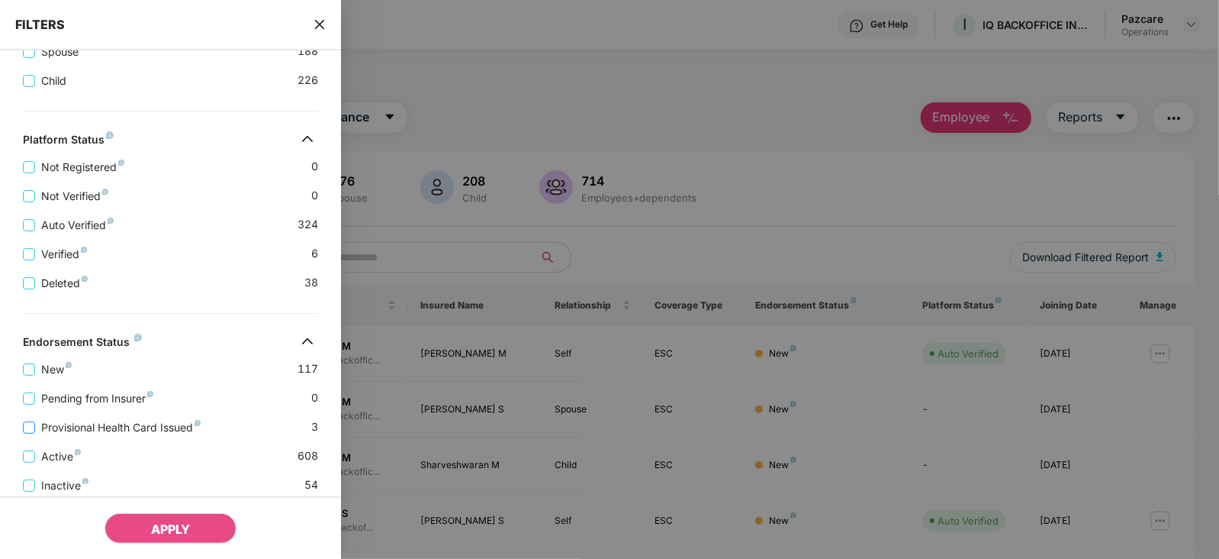
click at [155, 430] on span "Provisional Health Card Issued" at bounding box center [121, 427] width 172 height 17
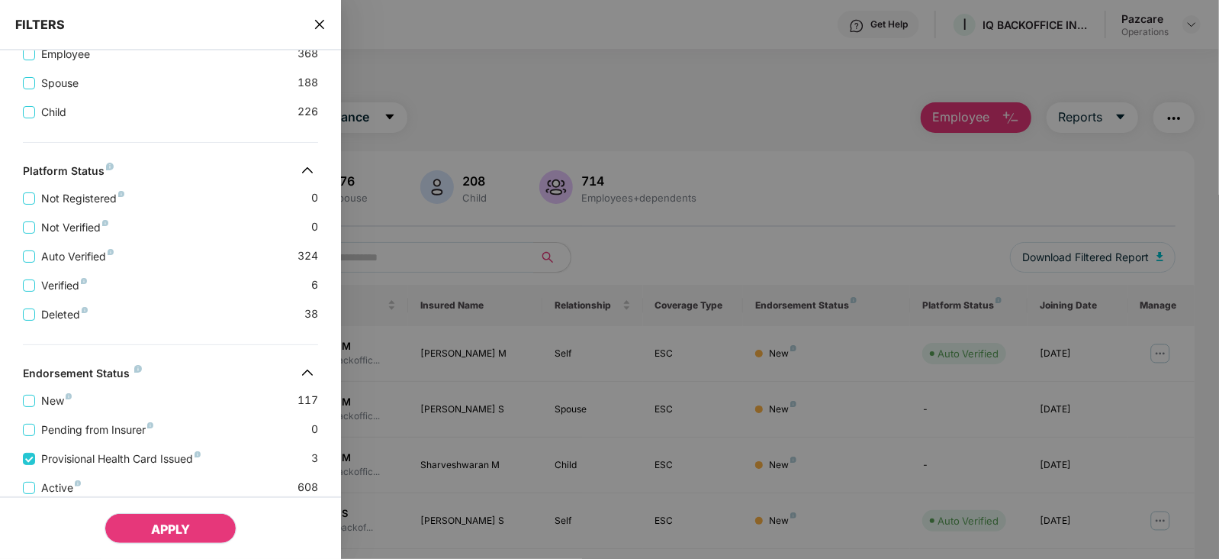
click at [190, 529] on span "APPLY" at bounding box center [170, 528] width 39 height 15
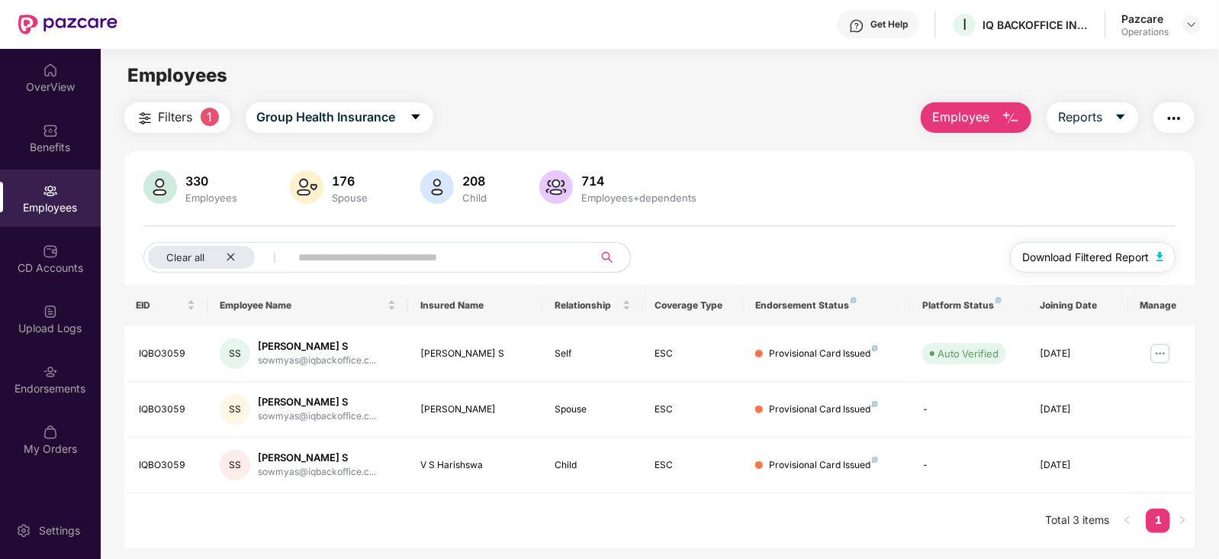
click at [1156, 250] on button "Download Filtered Report" at bounding box center [1093, 257] width 166 height 31
click at [1171, 117] on img "button" at bounding box center [1174, 118] width 18 height 18
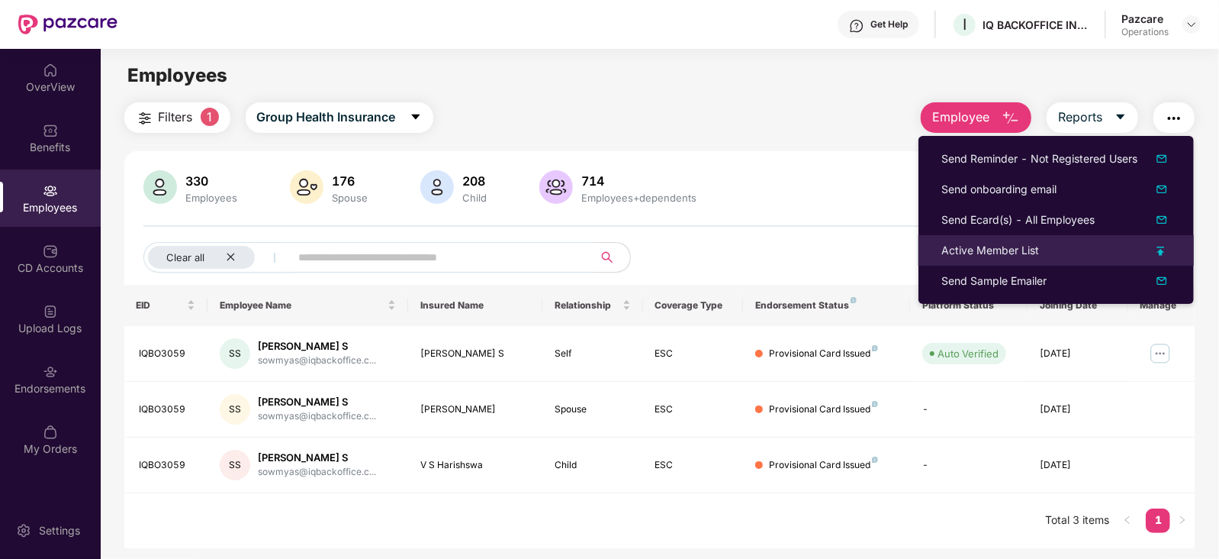
click at [983, 252] on div "Active Member List" at bounding box center [991, 250] width 98 height 17
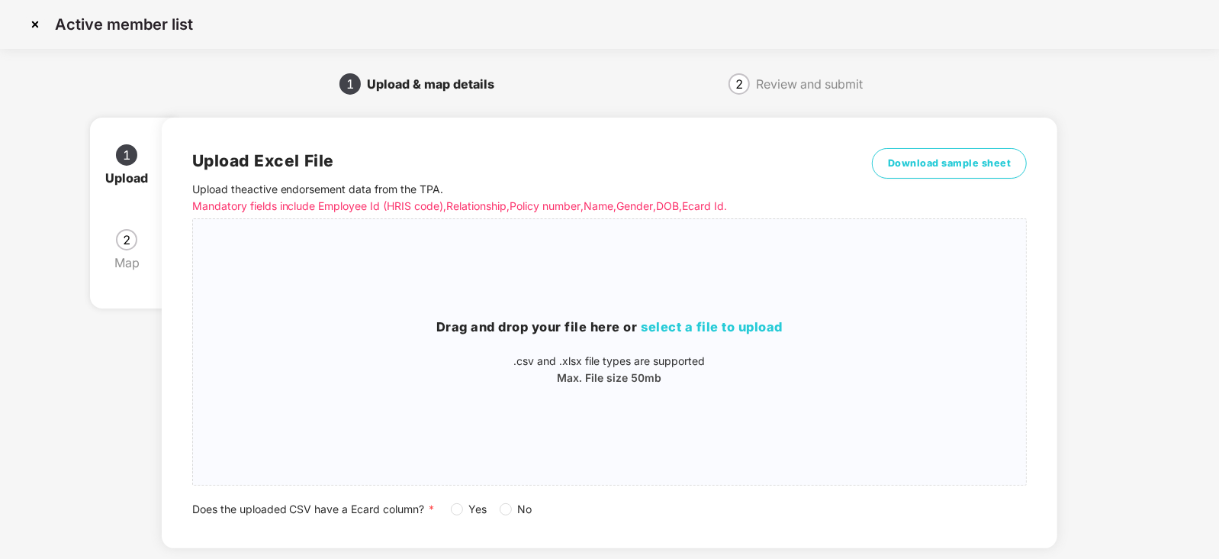
click at [466, 504] on span "Yes" at bounding box center [478, 509] width 31 height 17
click at [685, 331] on span "select a file to upload" at bounding box center [713, 326] width 142 height 15
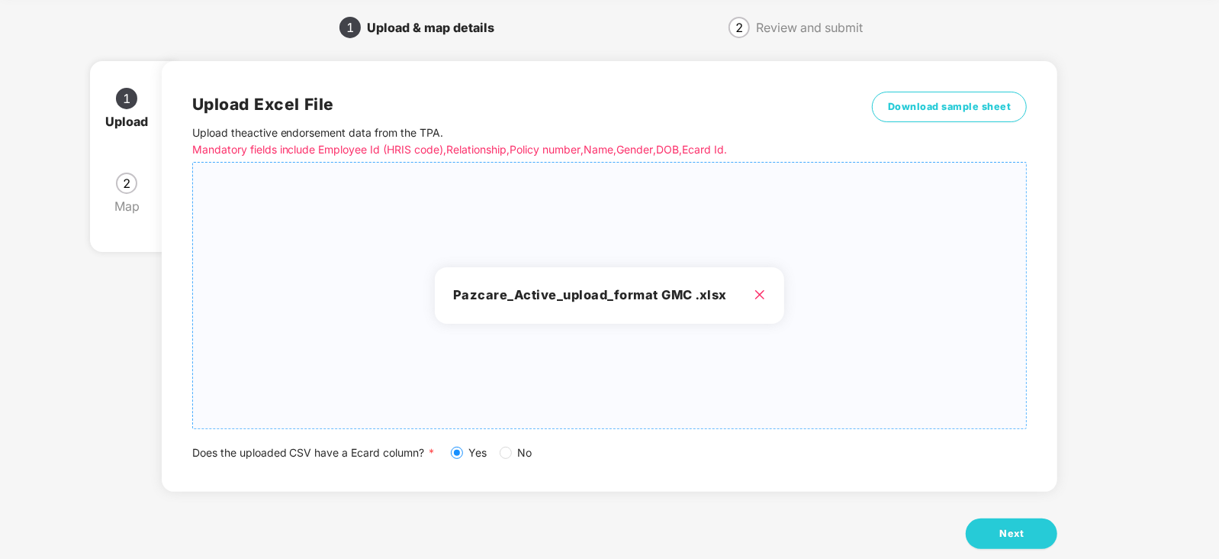
scroll to position [85, 0]
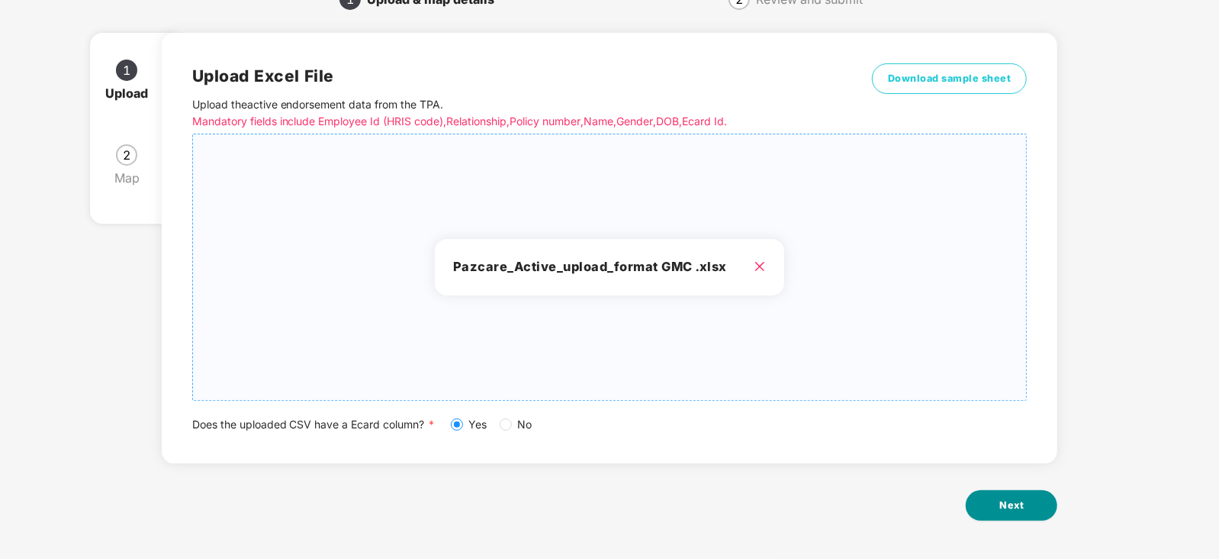
click at [1004, 496] on button "Next" at bounding box center [1012, 505] width 92 height 31
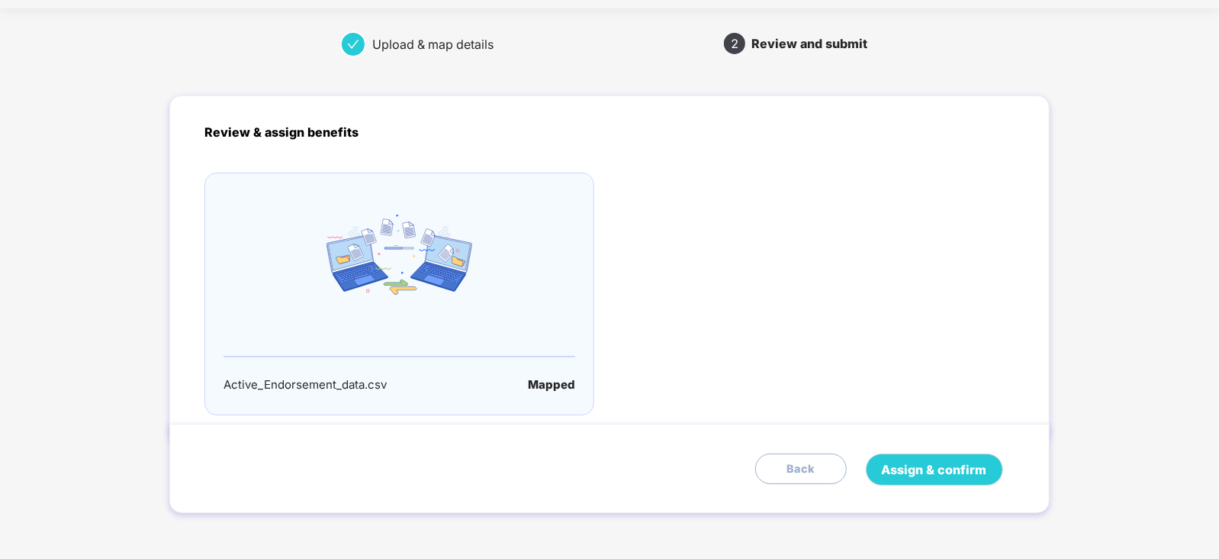
scroll to position [0, 0]
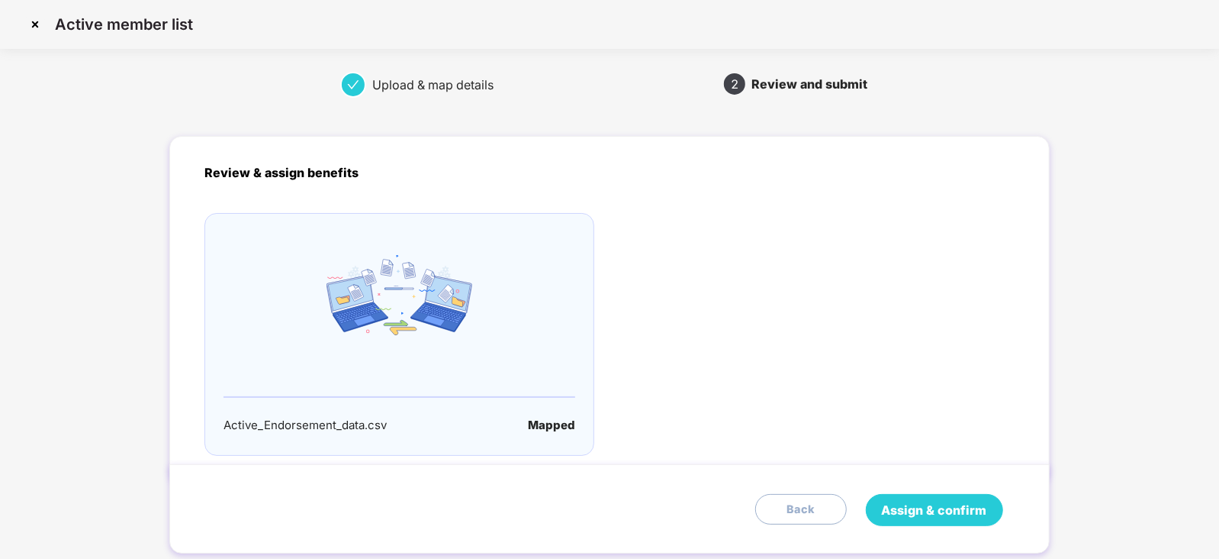
click at [969, 505] on span "Assign & confirm" at bounding box center [934, 510] width 105 height 19
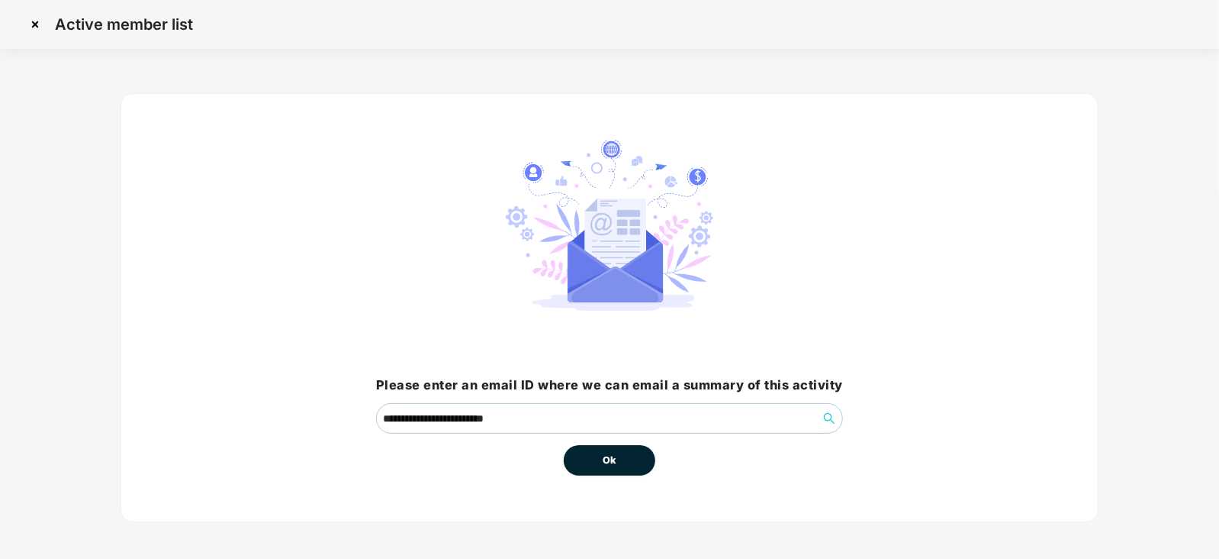
click at [615, 463] on span "Ok" at bounding box center [610, 460] width 14 height 15
click at [627, 462] on button "Ok" at bounding box center [610, 460] width 92 height 31
click at [604, 459] on span "Ok" at bounding box center [610, 460] width 14 height 15
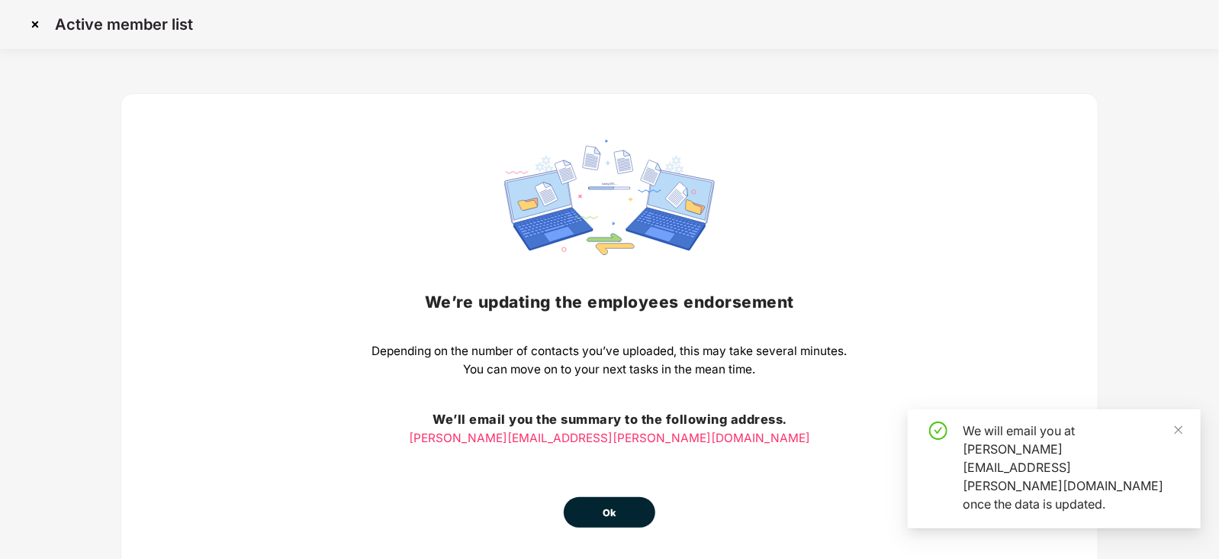
click at [612, 461] on div "We’re updating the employees endorsement Depending on the number of contacts yo…" at bounding box center [609, 334] width 475 height 388
click at [611, 516] on span "Ok" at bounding box center [610, 512] width 14 height 15
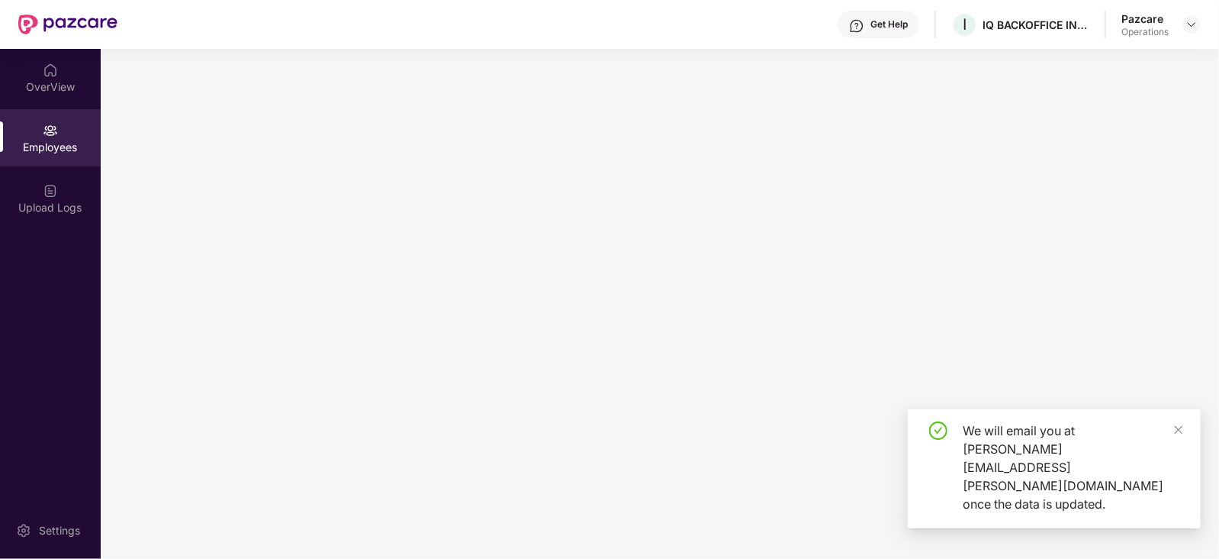
click at [304, 294] on main at bounding box center [660, 304] width 1119 height 510
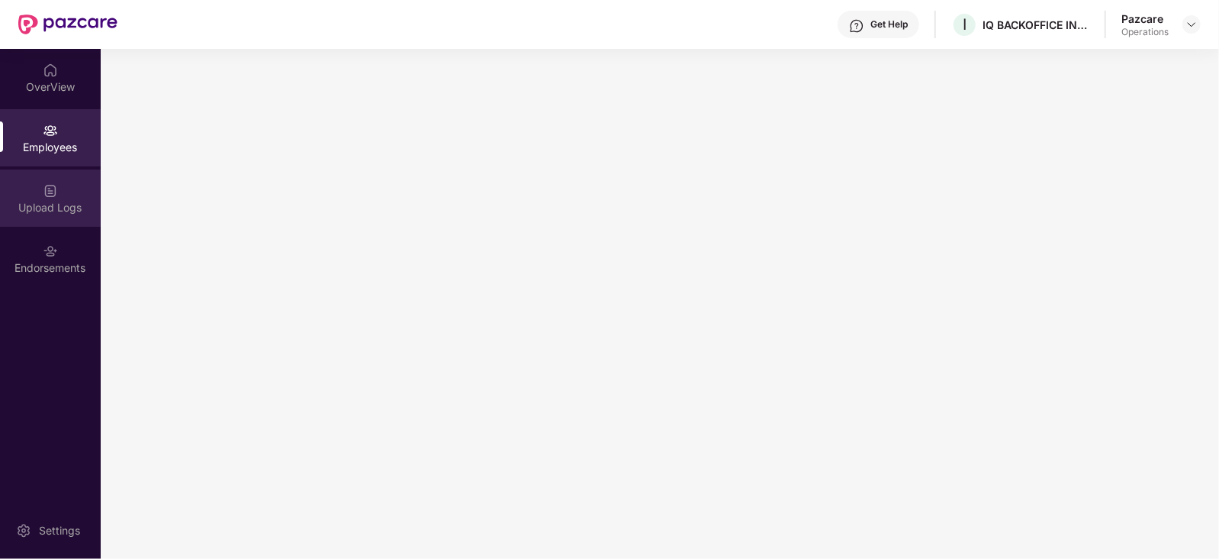
click at [50, 196] on img at bounding box center [50, 190] width 15 height 15
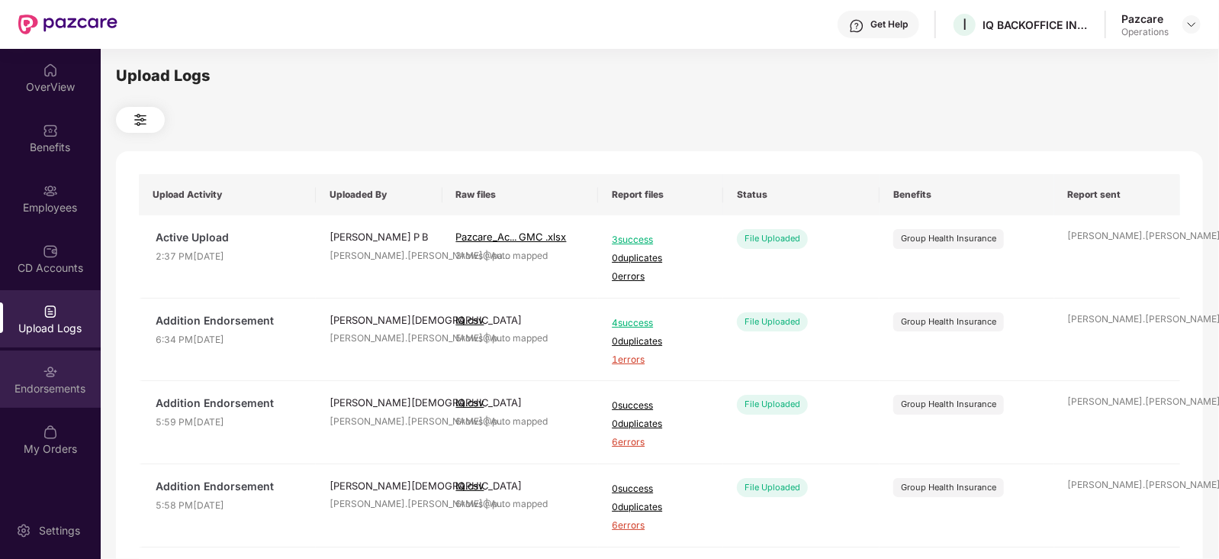
click at [33, 378] on div "Endorsements" at bounding box center [50, 378] width 101 height 57
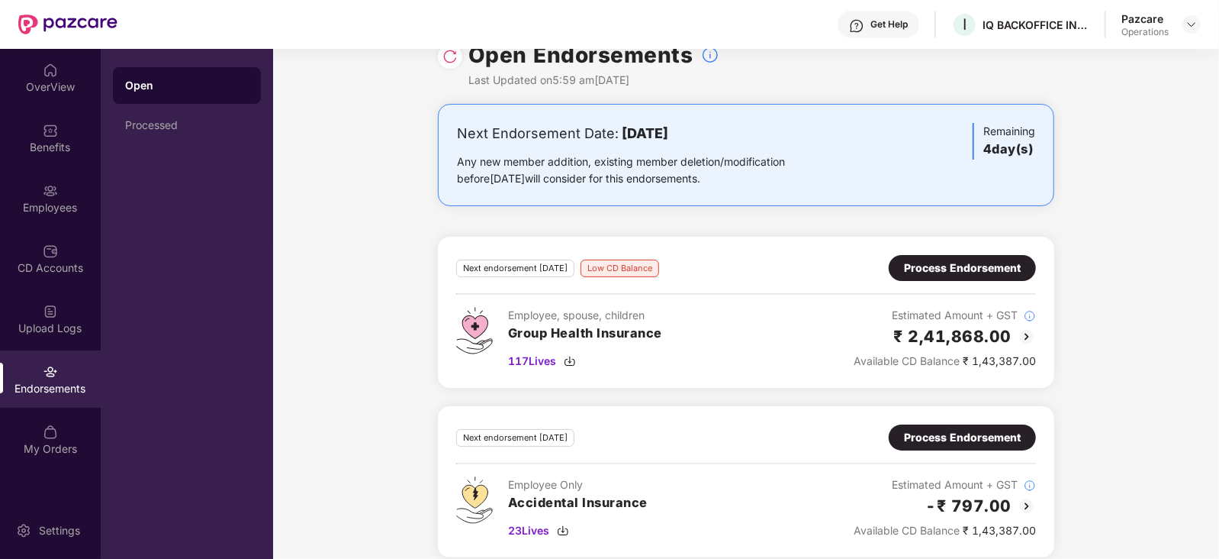
scroll to position [45, 0]
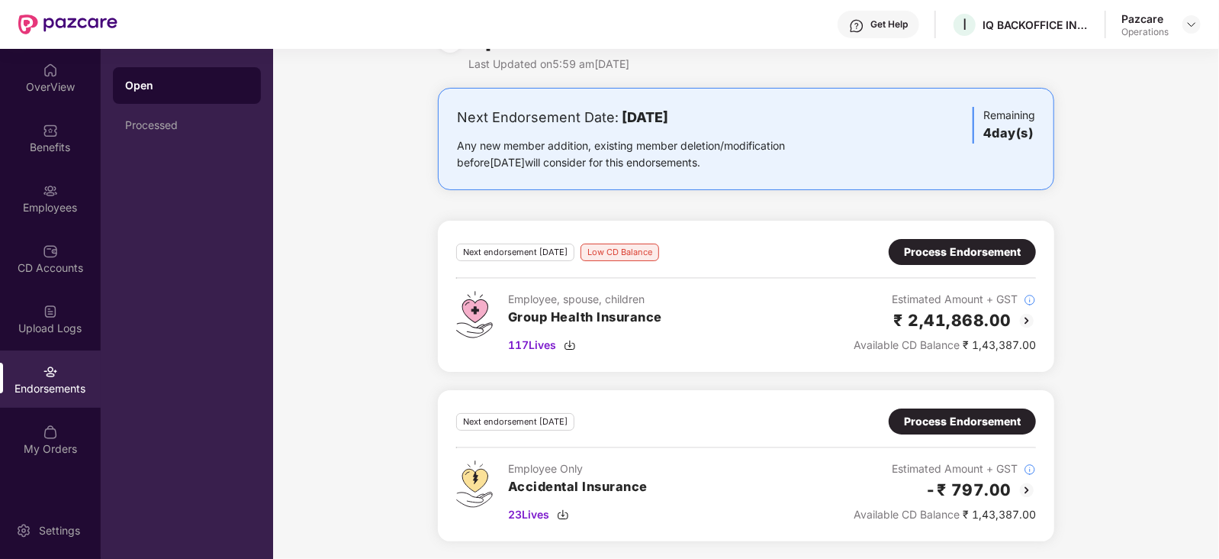
drag, startPoint x: 1196, startPoint y: 18, endPoint x: 1180, endPoint y: 22, distance: 16.7
click at [1195, 18] on img at bounding box center [1192, 24] width 12 height 12
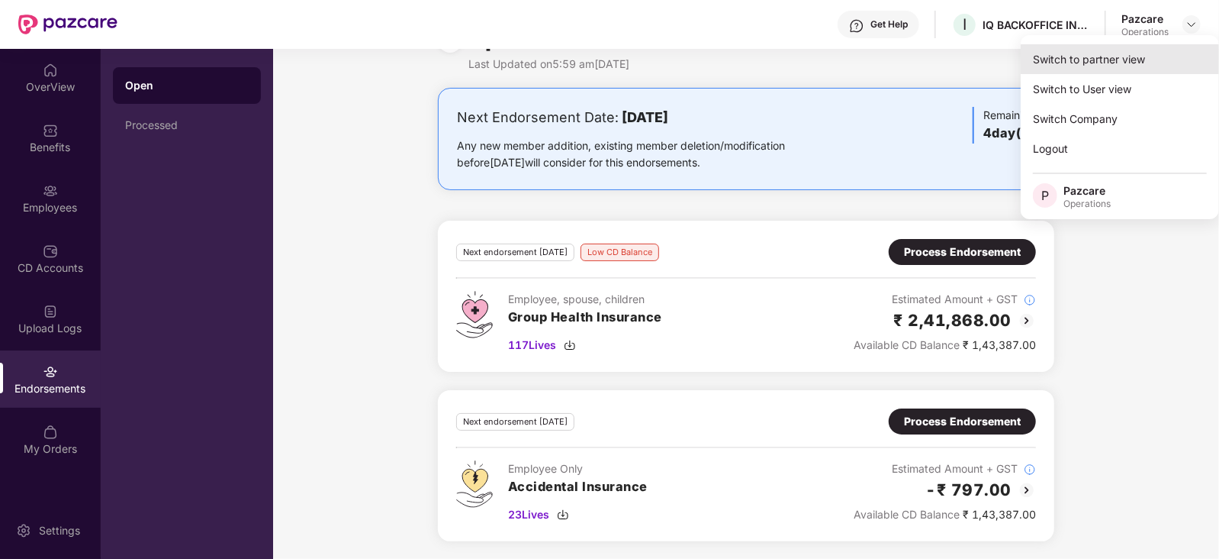
click at [1127, 53] on div "Switch to partner view" at bounding box center [1120, 59] width 198 height 30
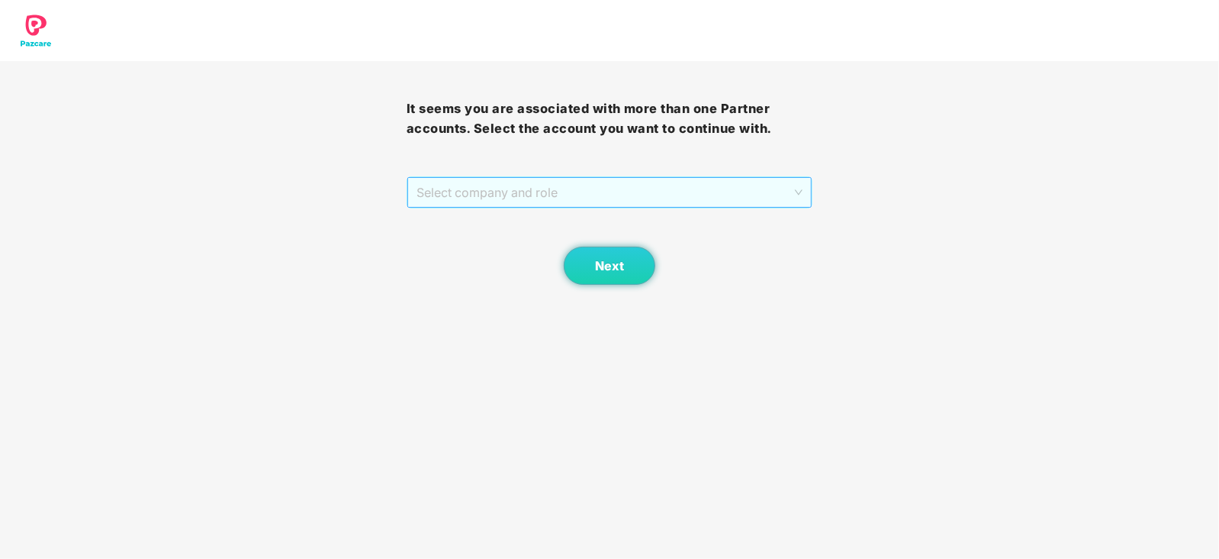
click at [539, 195] on span "Select company and role" at bounding box center [610, 192] width 387 height 29
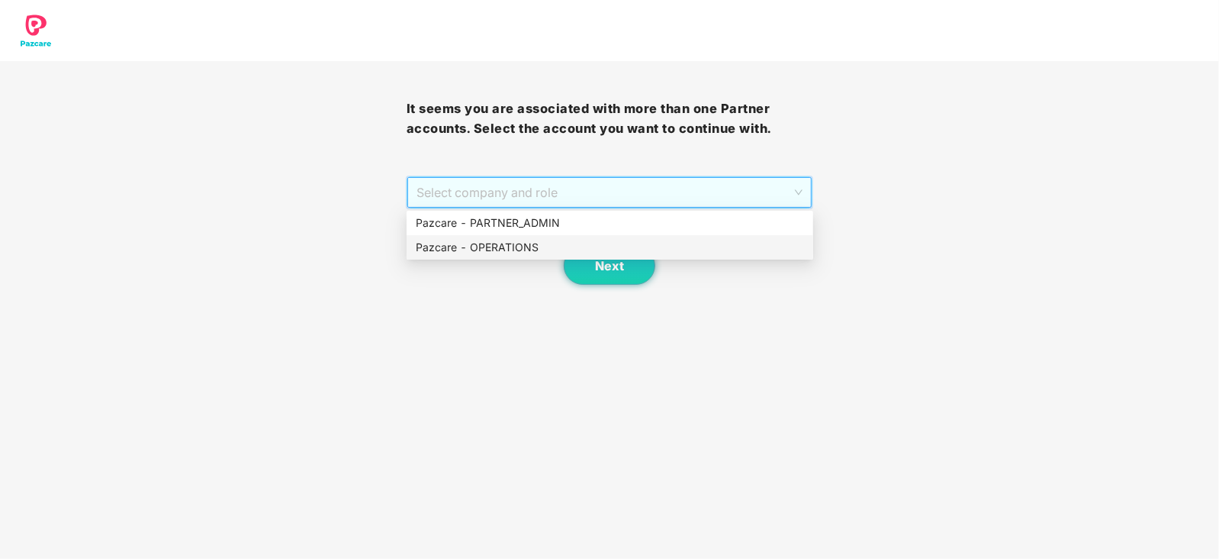
click at [497, 251] on div "Pazcare - OPERATIONS" at bounding box center [610, 247] width 388 height 17
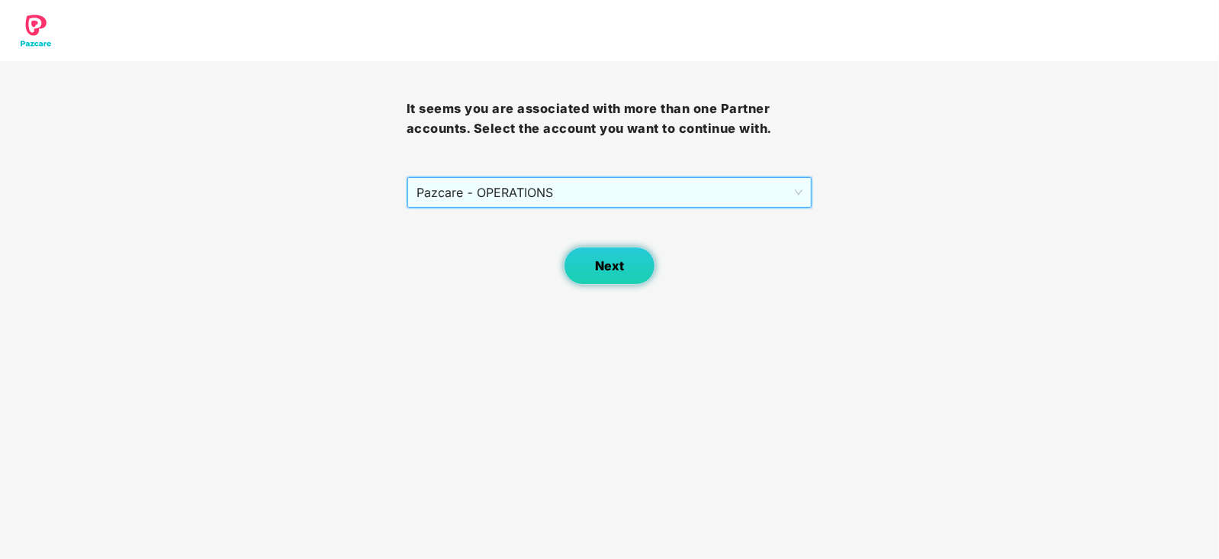
click at [602, 264] on span "Next" at bounding box center [609, 266] width 29 height 14
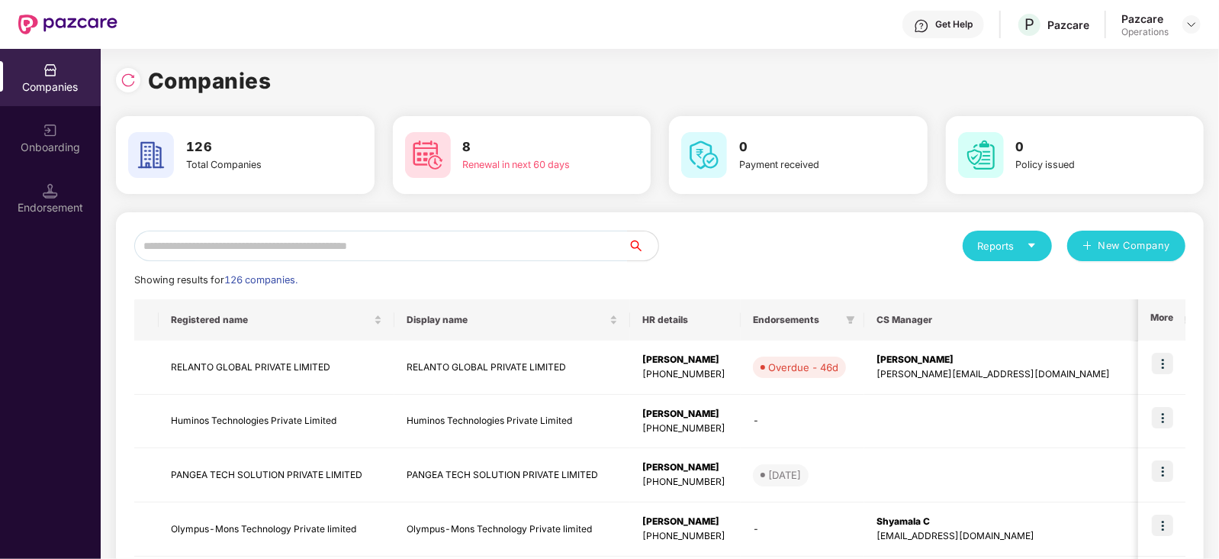
click at [345, 232] on input "text" at bounding box center [381, 245] width 494 height 31
paste input "**********"
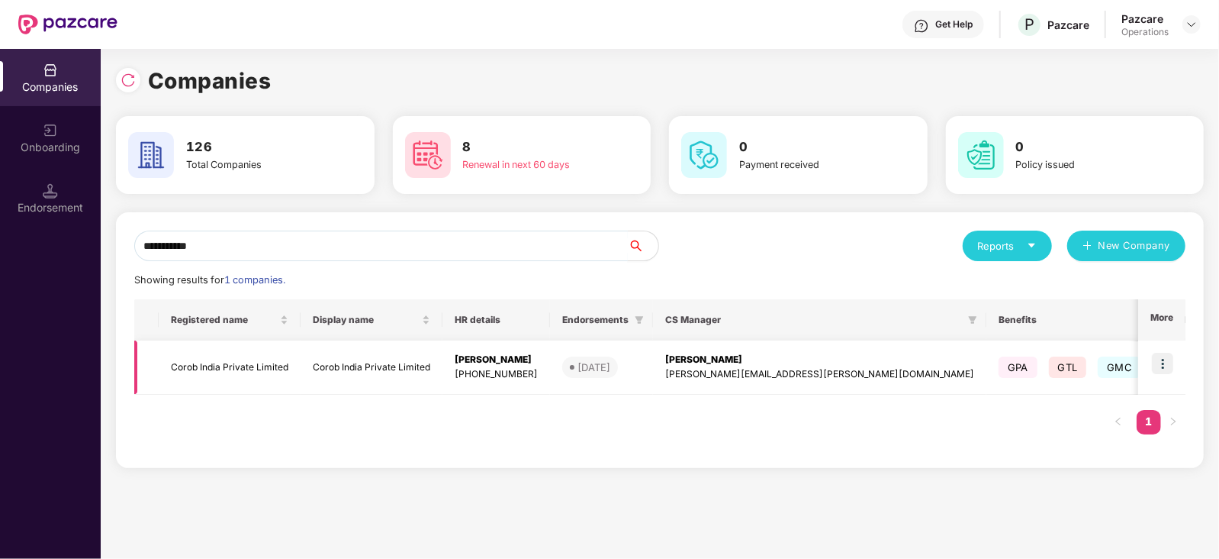
type input "**********"
click at [1158, 366] on img at bounding box center [1162, 363] width 21 height 21
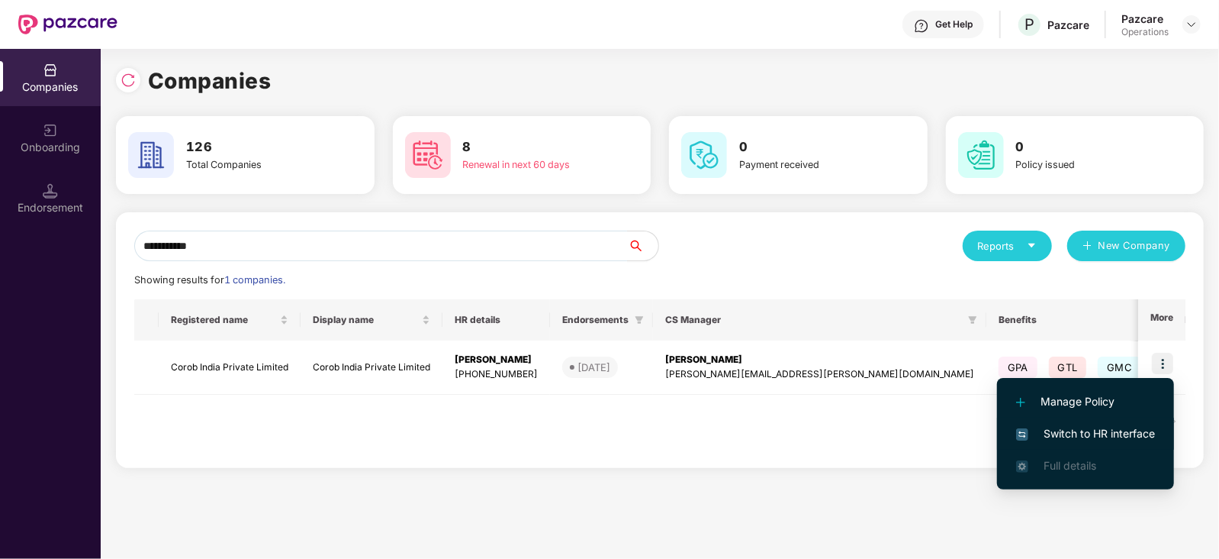
click at [1122, 427] on span "Switch to HR interface" at bounding box center [1086, 433] width 139 height 17
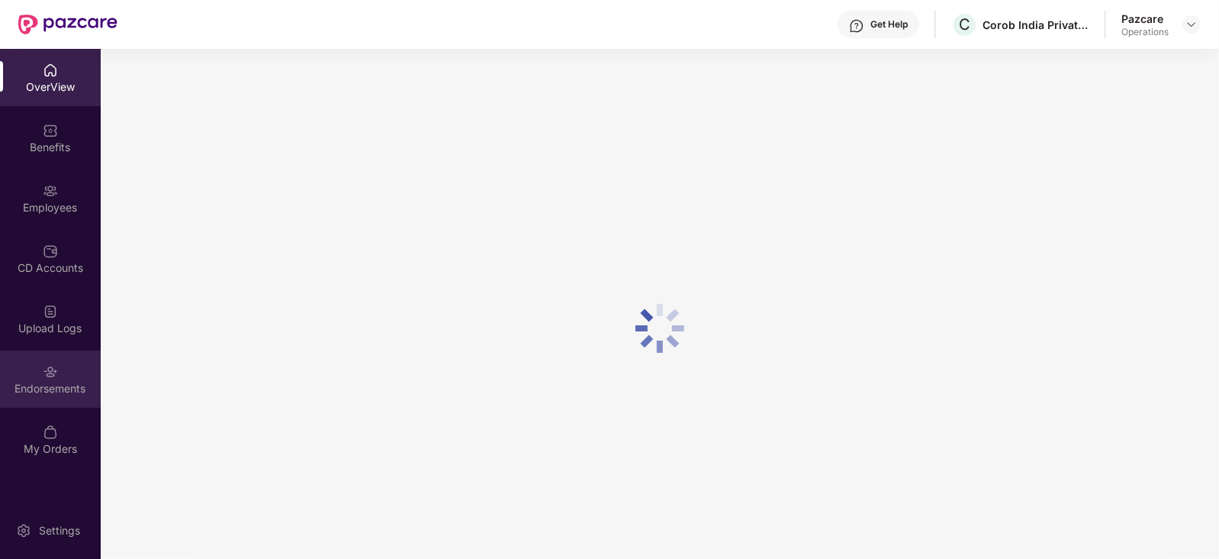
click at [49, 385] on div "Endorsements" at bounding box center [50, 388] width 101 height 15
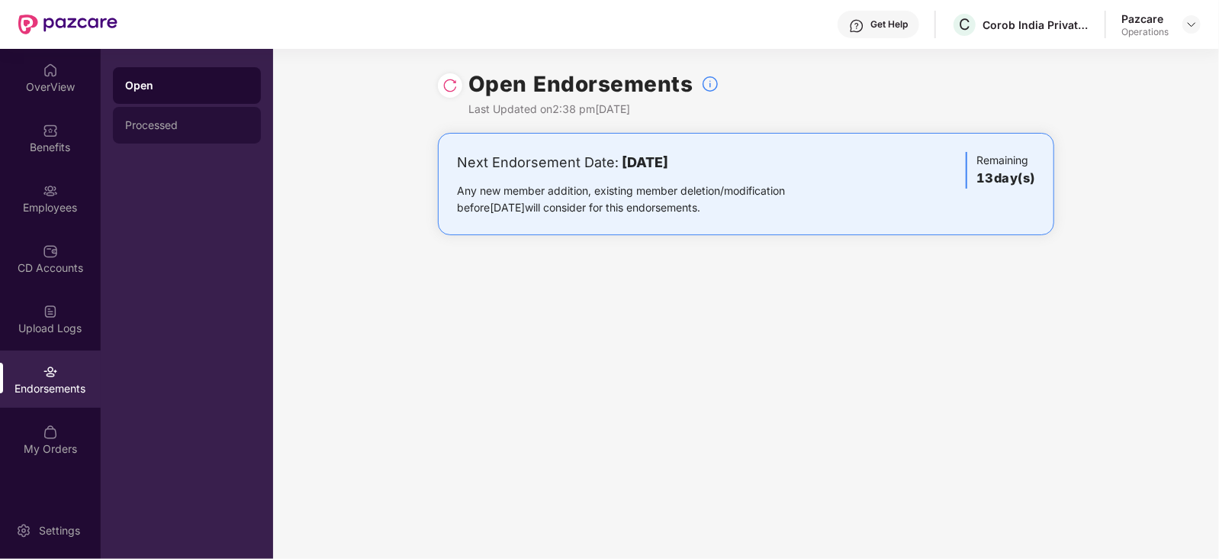
click at [159, 131] on div "Processed" at bounding box center [187, 125] width 148 height 37
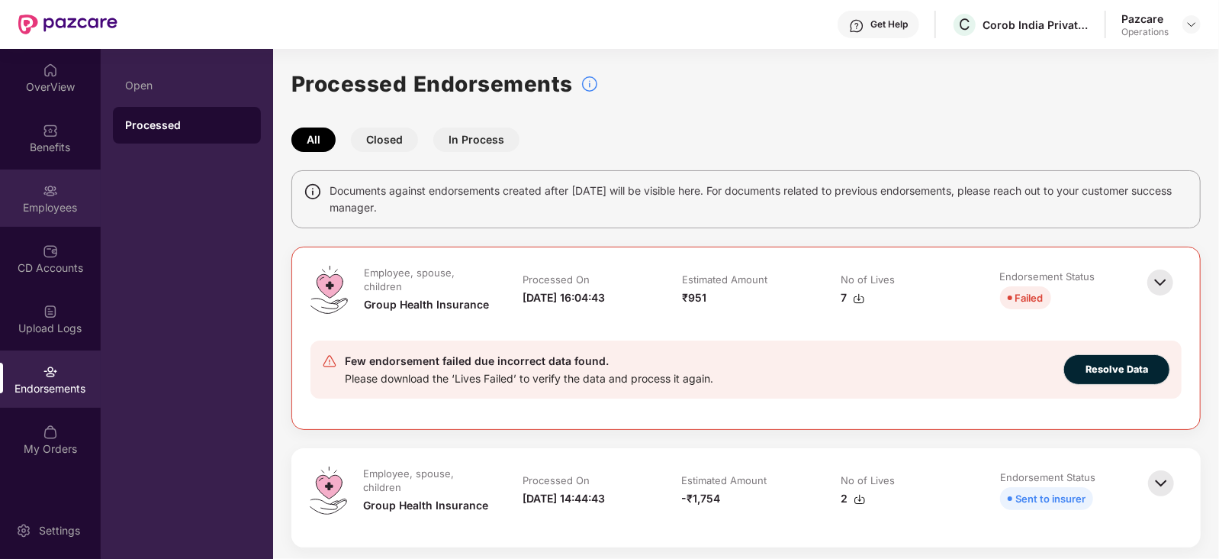
click at [55, 205] on div "Employees" at bounding box center [50, 207] width 101 height 15
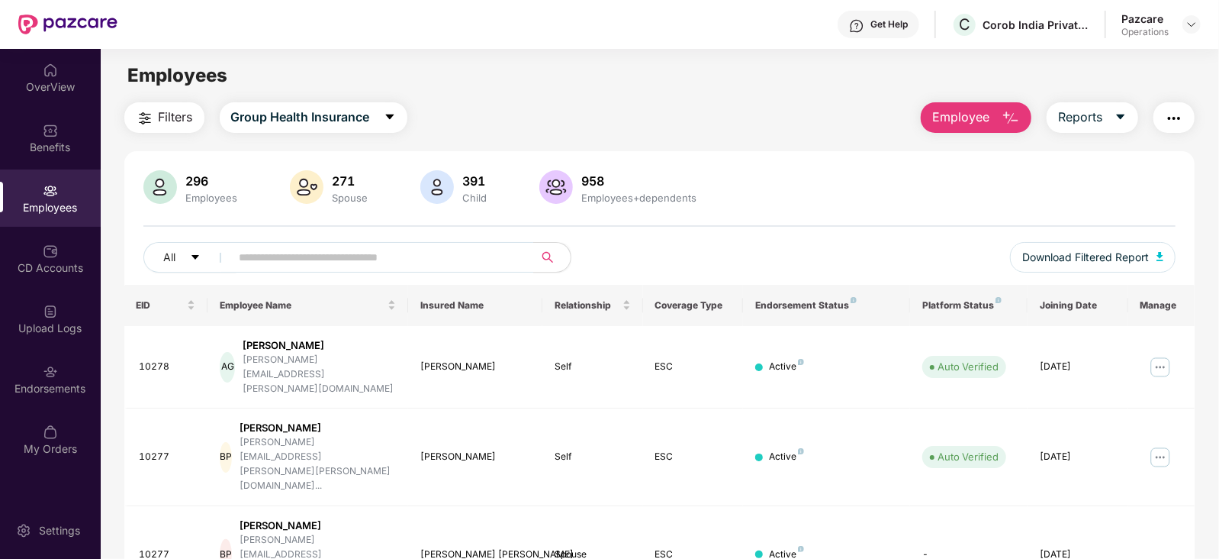
click at [167, 112] on span "Filters" at bounding box center [176, 117] width 34 height 19
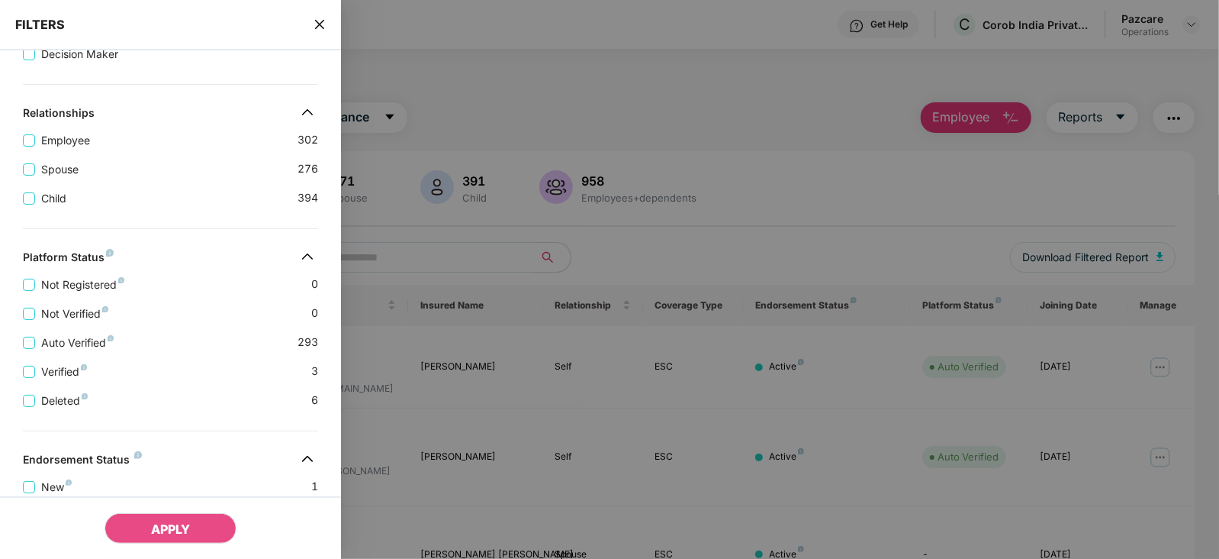
scroll to position [381, 0]
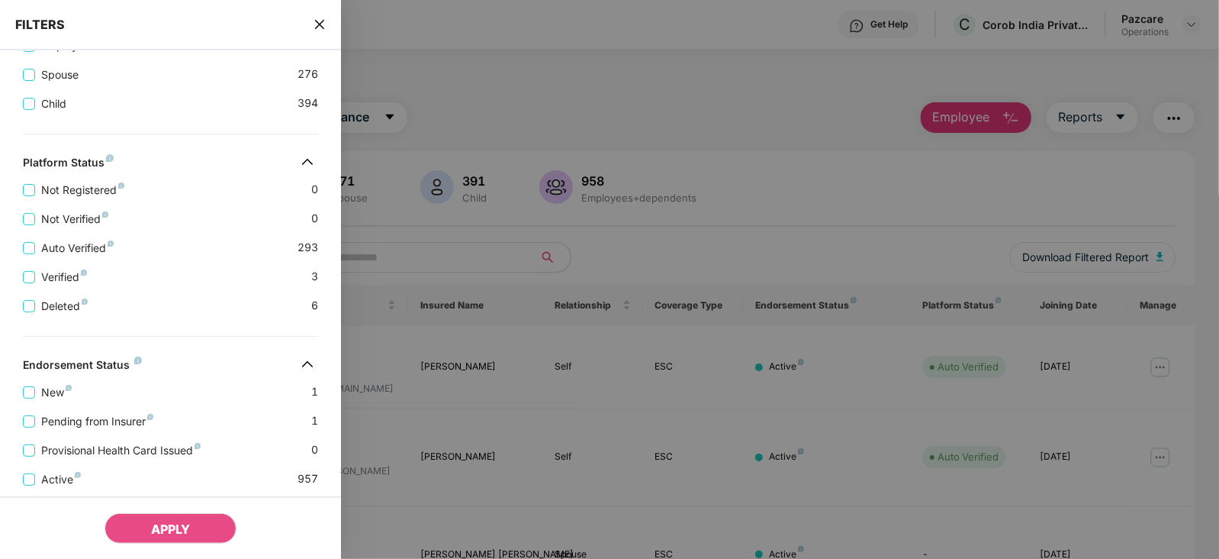
click at [321, 21] on icon "close" at bounding box center [320, 24] width 12 height 12
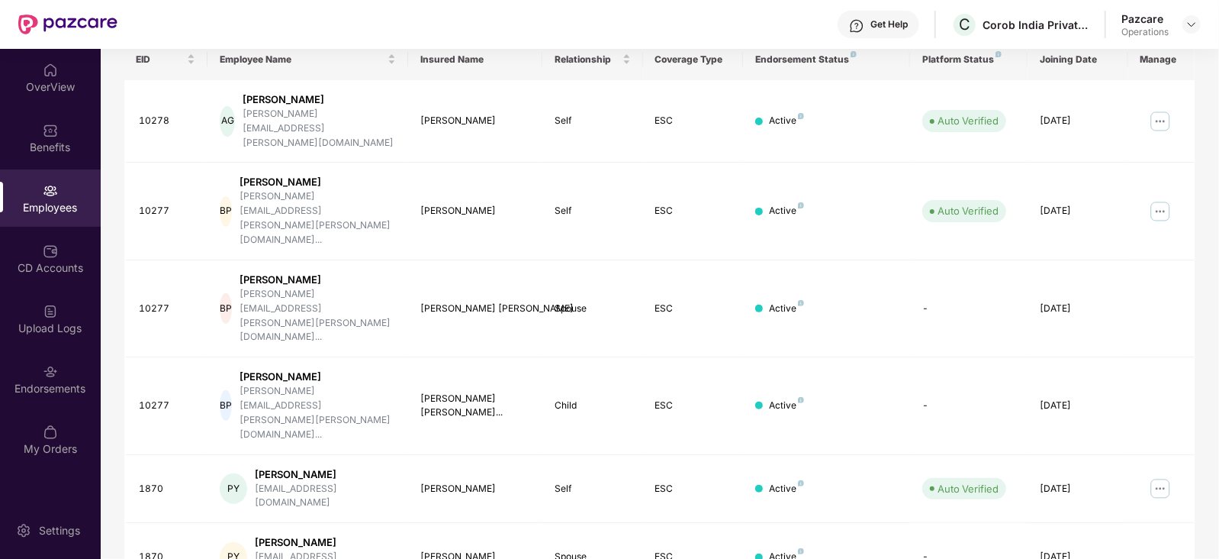
scroll to position [377, 0]
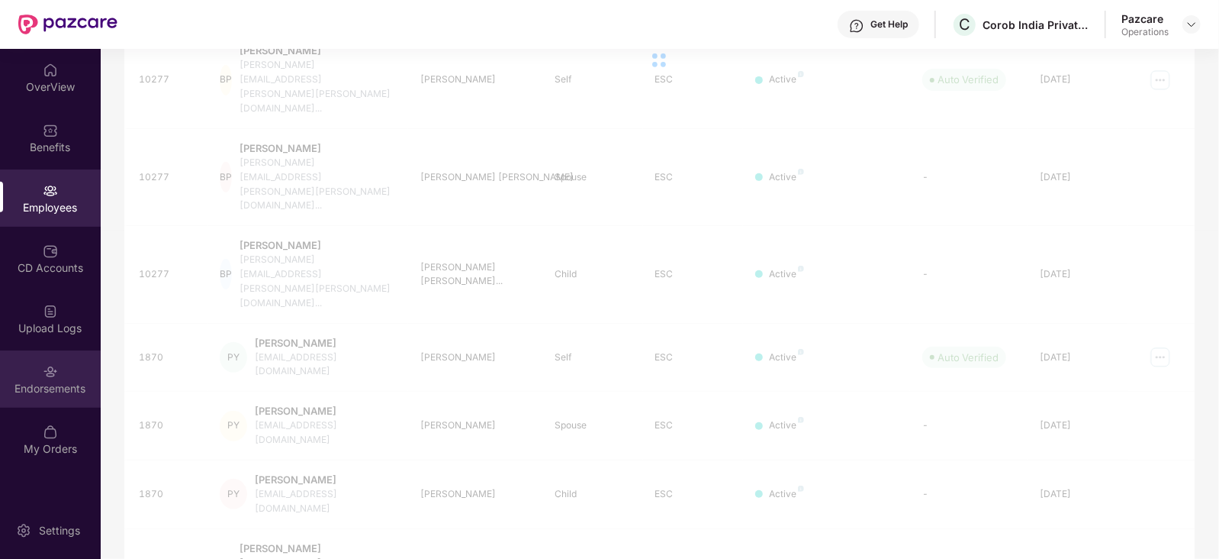
click at [51, 392] on div "Endorsements" at bounding box center [50, 388] width 101 height 15
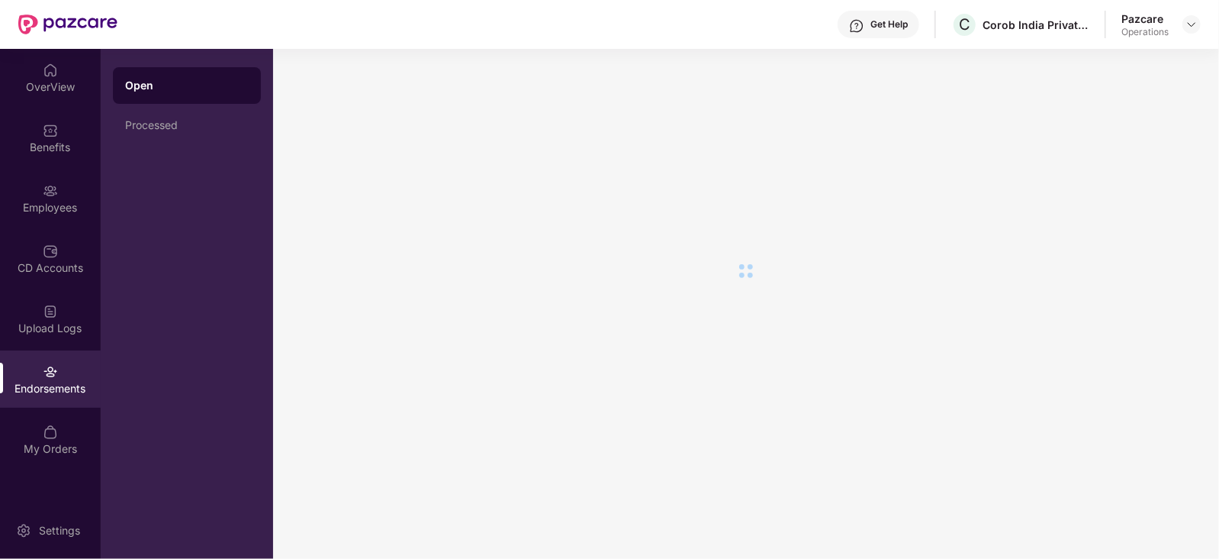
scroll to position [0, 0]
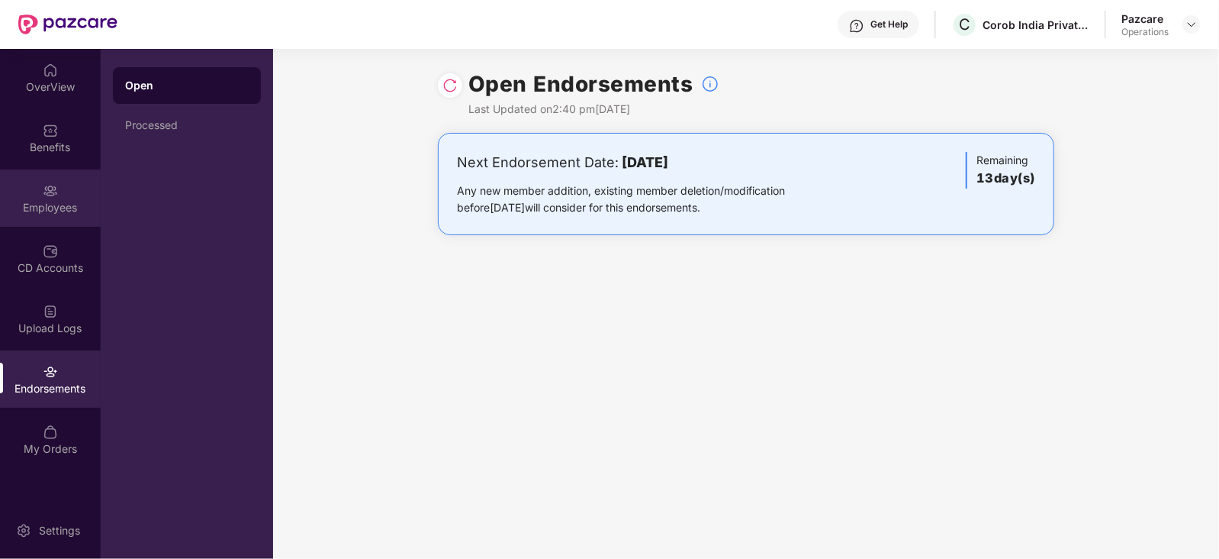
click at [66, 208] on div "Employees" at bounding box center [50, 207] width 101 height 15
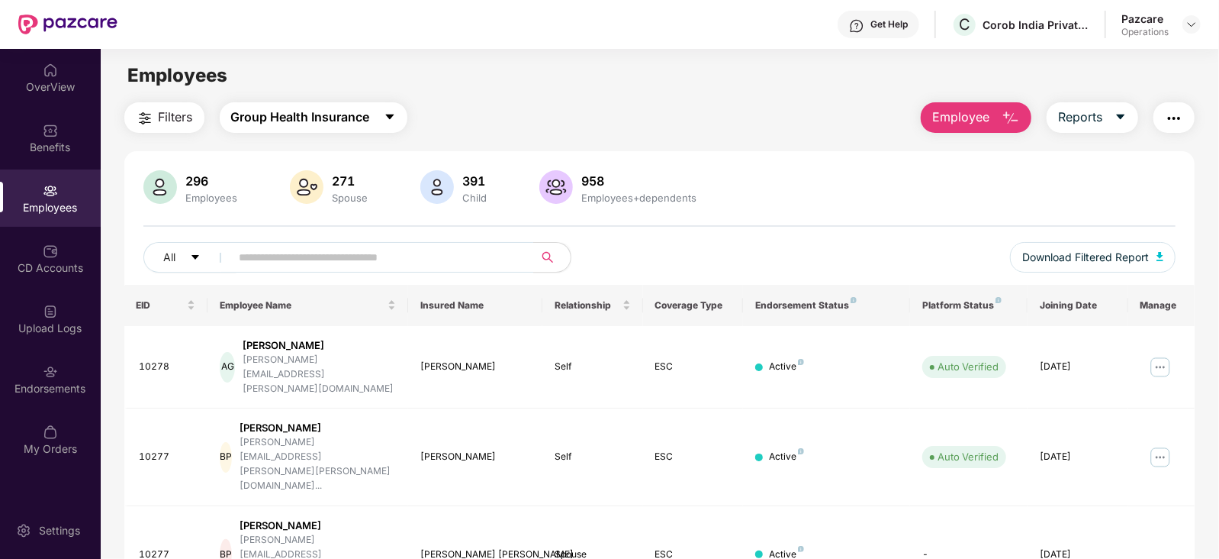
click at [313, 116] on span "Group Health Insurance" at bounding box center [300, 117] width 139 height 19
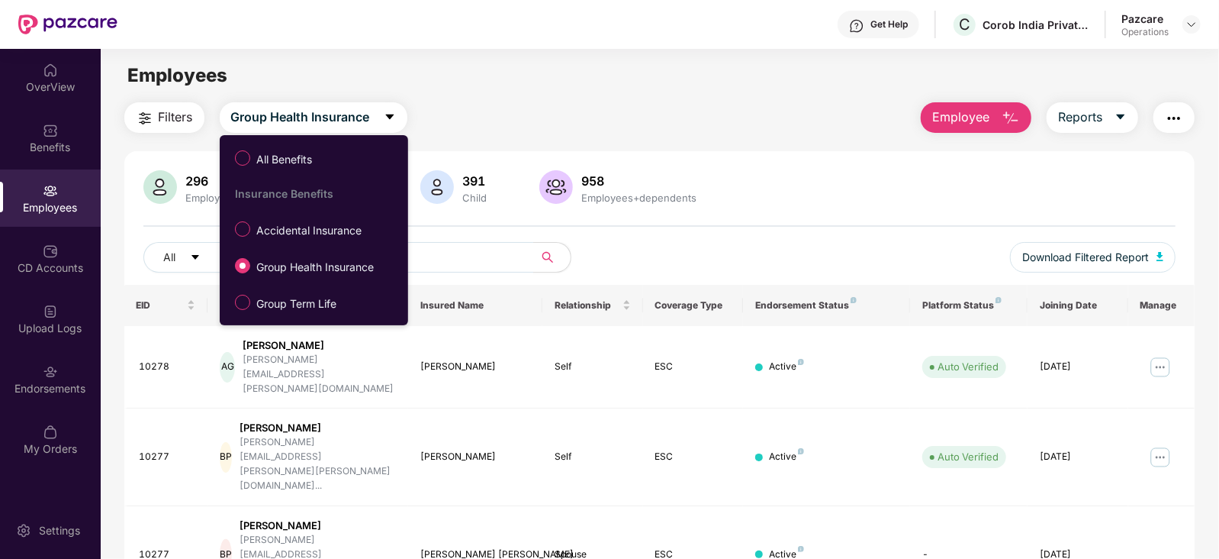
click at [556, 113] on div "Filters Group Health Insurance Employee Reports" at bounding box center [659, 117] width 1071 height 31
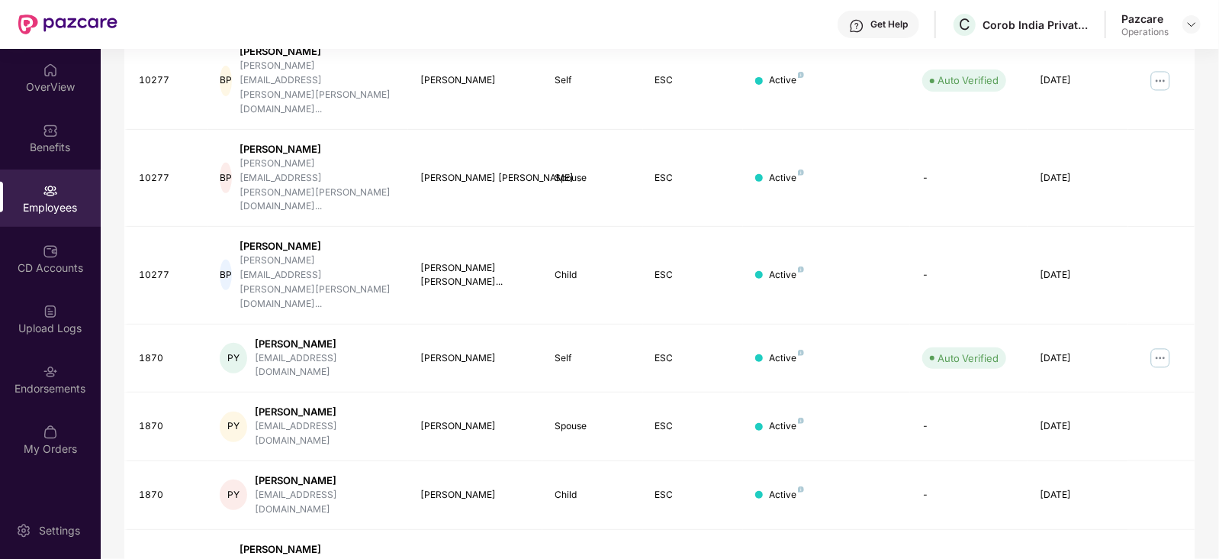
scroll to position [377, 0]
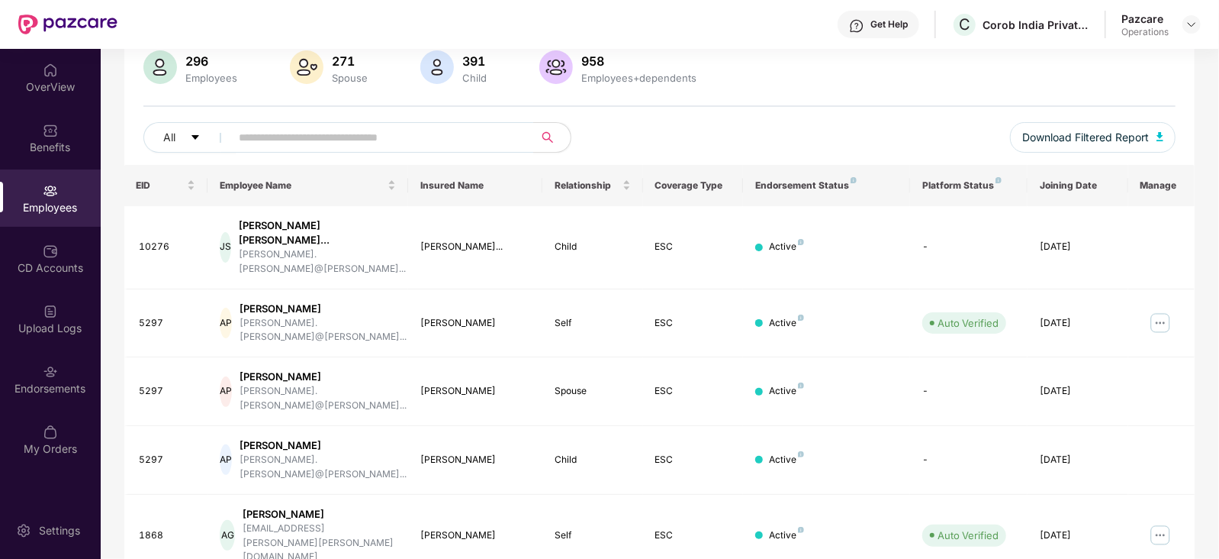
scroll to position [0, 0]
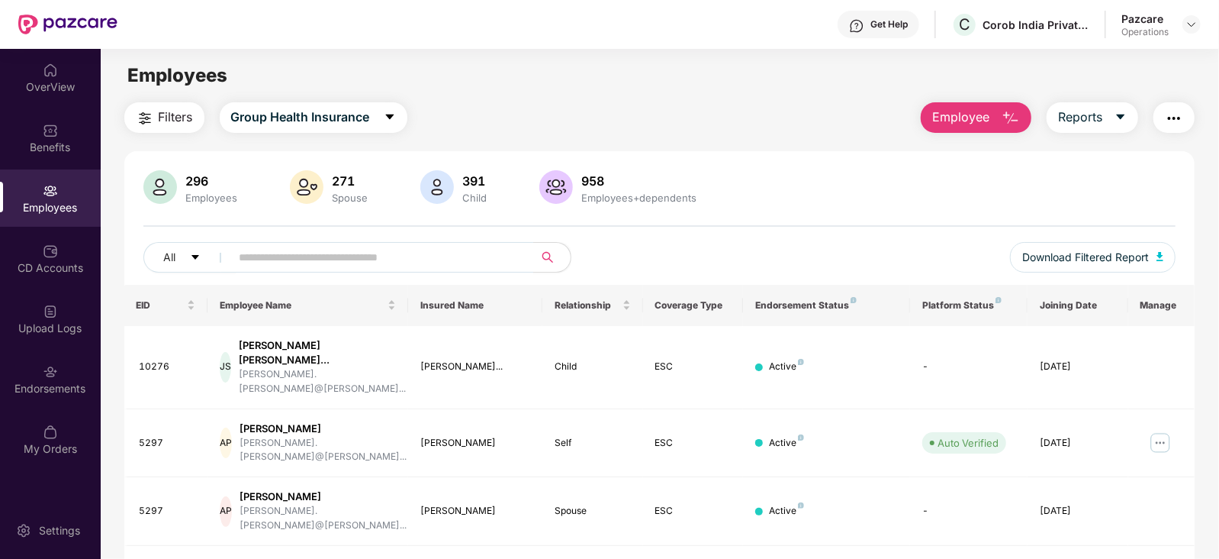
click at [168, 116] on span "Filters" at bounding box center [176, 117] width 34 height 19
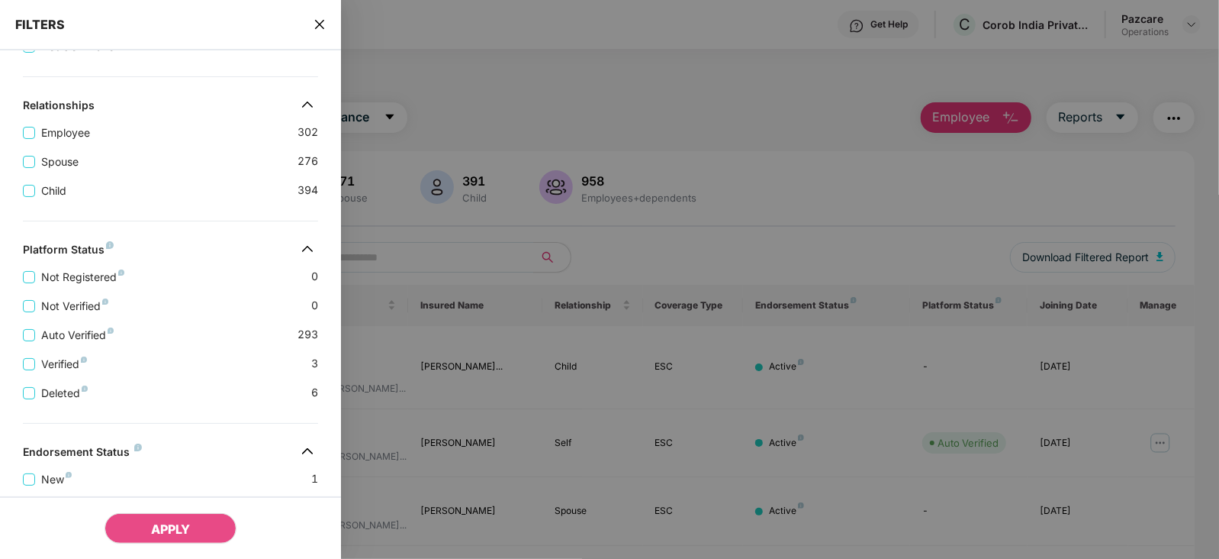
scroll to position [168, 0]
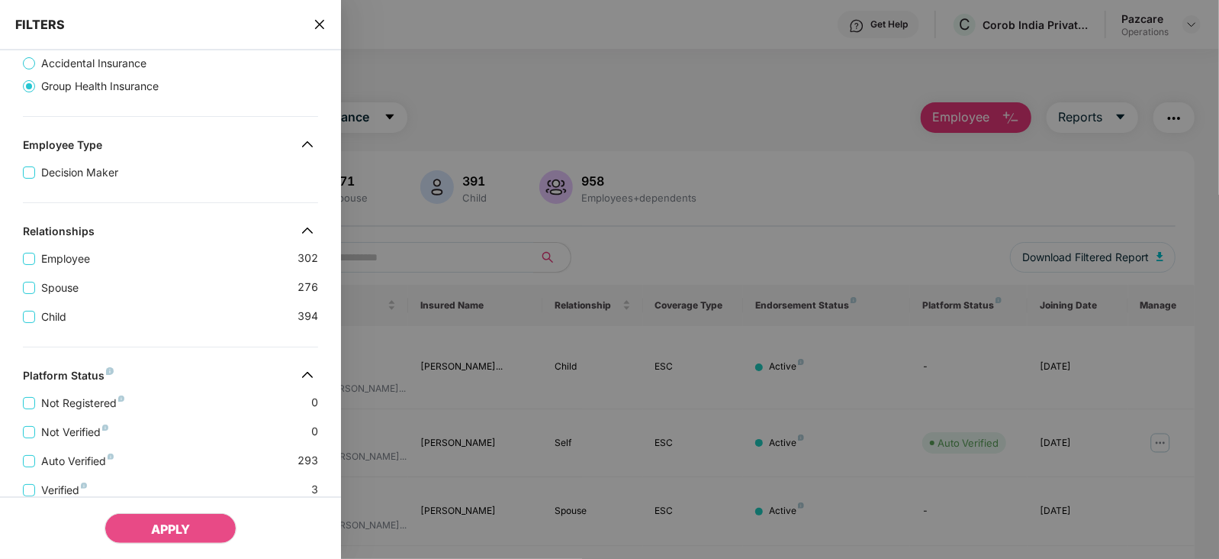
click at [312, 28] on div "FILTERS" at bounding box center [170, 25] width 341 height 50
click at [321, 28] on icon "close" at bounding box center [320, 24] width 12 height 12
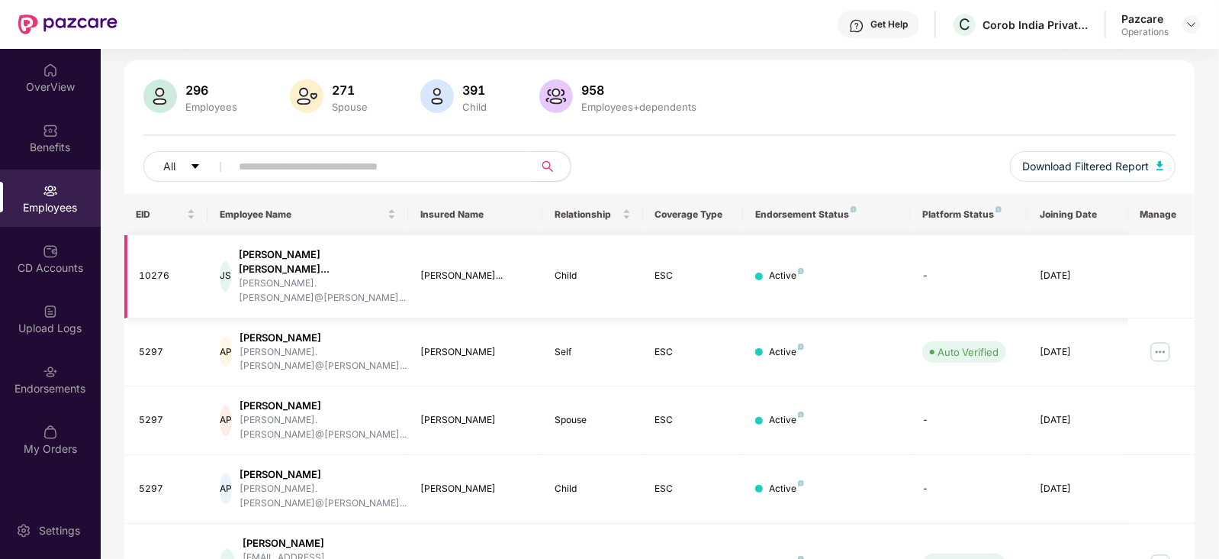
scroll to position [0, 0]
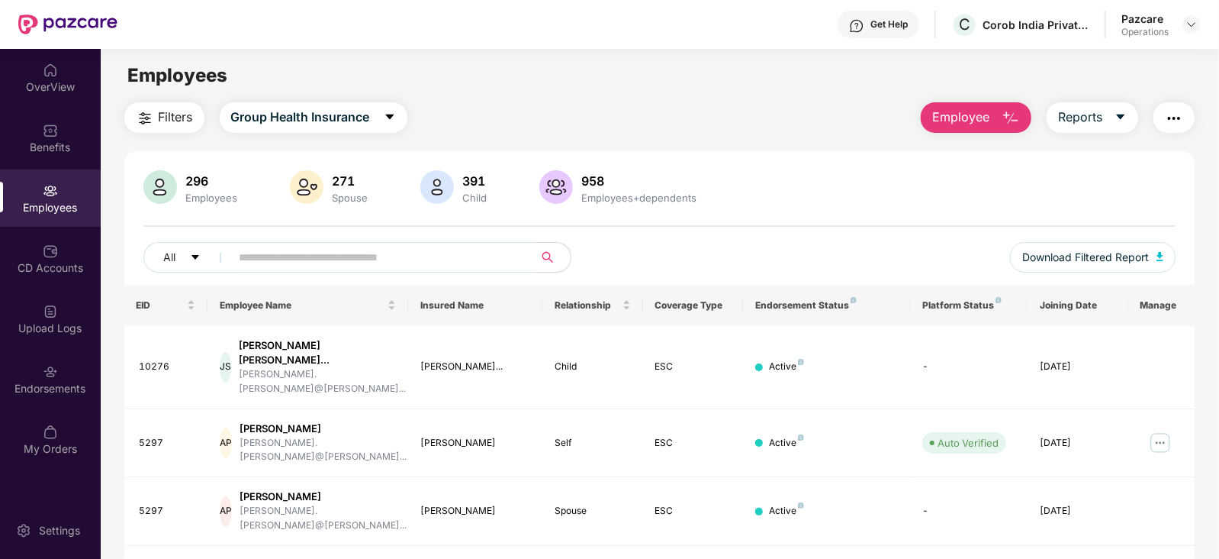
click at [124, 102] on button "Filters" at bounding box center [164, 117] width 80 height 31
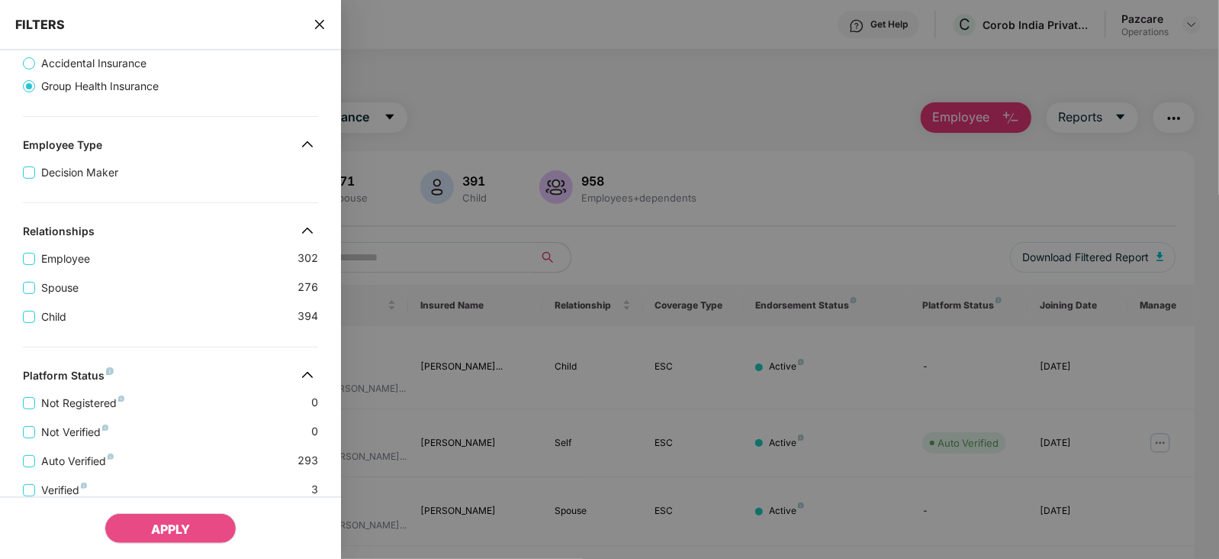
click at [321, 22] on icon "close" at bounding box center [319, 24] width 9 height 9
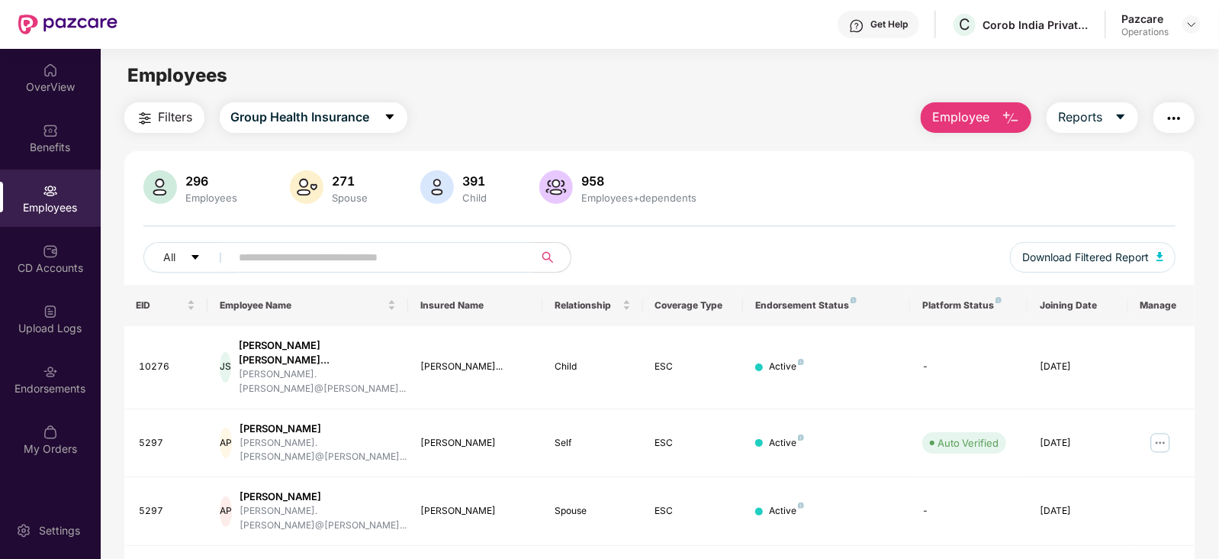
click at [147, 111] on img "button" at bounding box center [145, 118] width 18 height 18
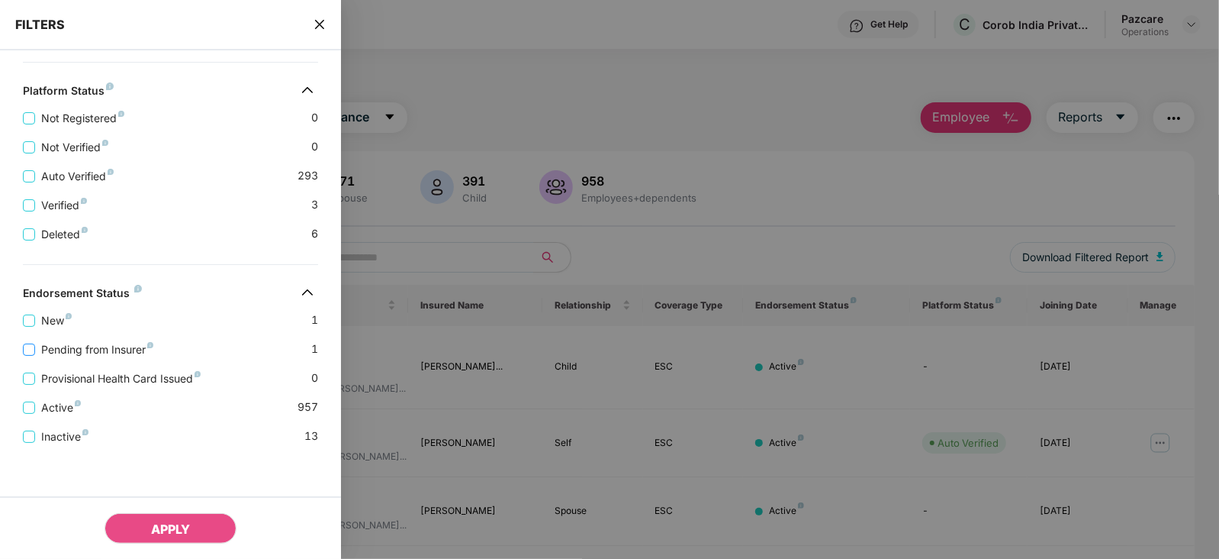
scroll to position [454, 0]
click at [324, 19] on icon "close" at bounding box center [320, 24] width 12 height 12
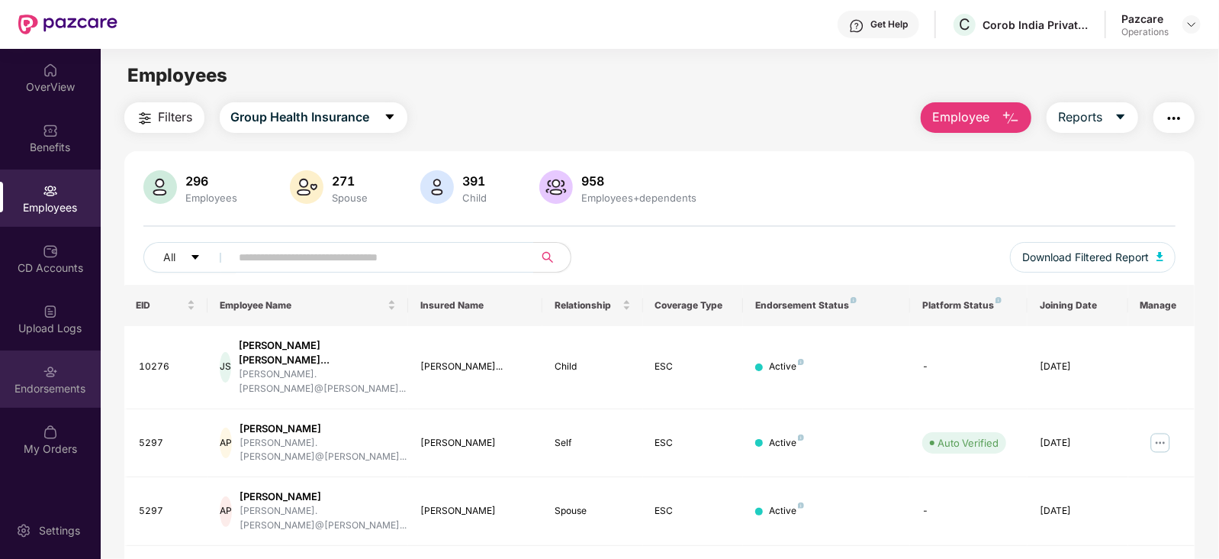
click at [68, 381] on div "Endorsements" at bounding box center [50, 388] width 101 height 15
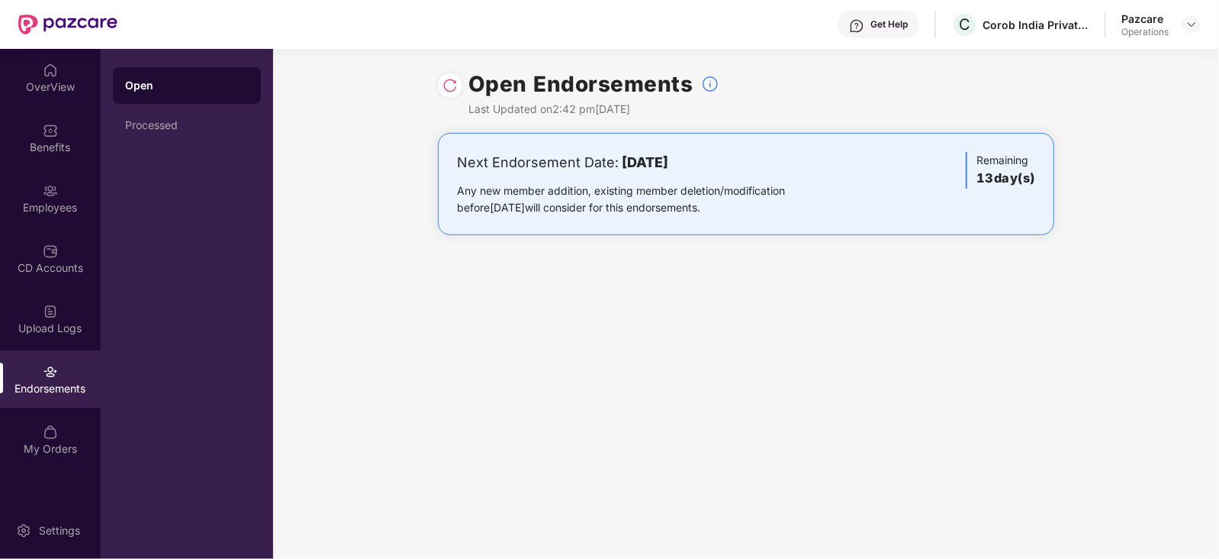
click at [443, 86] on img at bounding box center [450, 85] width 15 height 15
